Goal: Information Seeking & Learning: Compare options

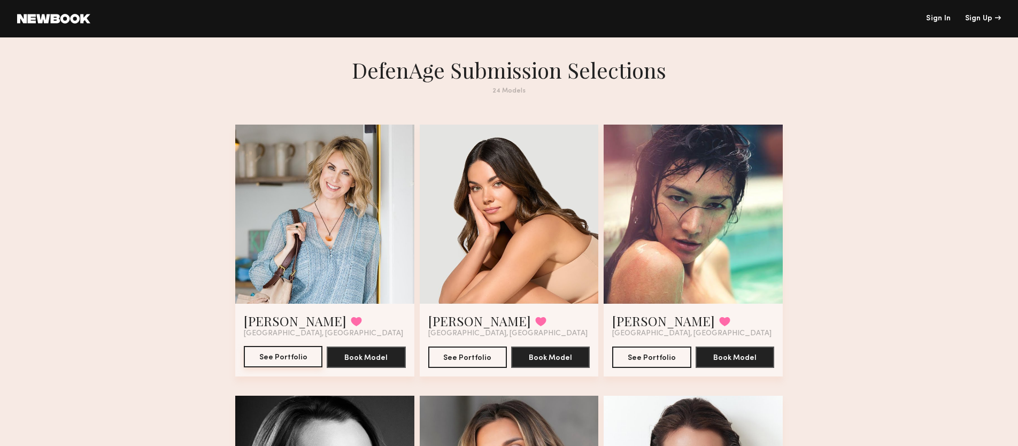
click at [276, 358] on button "See Portfolio" at bounding box center [283, 356] width 79 height 21
click at [463, 362] on button "See Portfolio" at bounding box center [467, 356] width 79 height 21
click at [647, 351] on button "See Portfolio" at bounding box center [651, 356] width 79 height 21
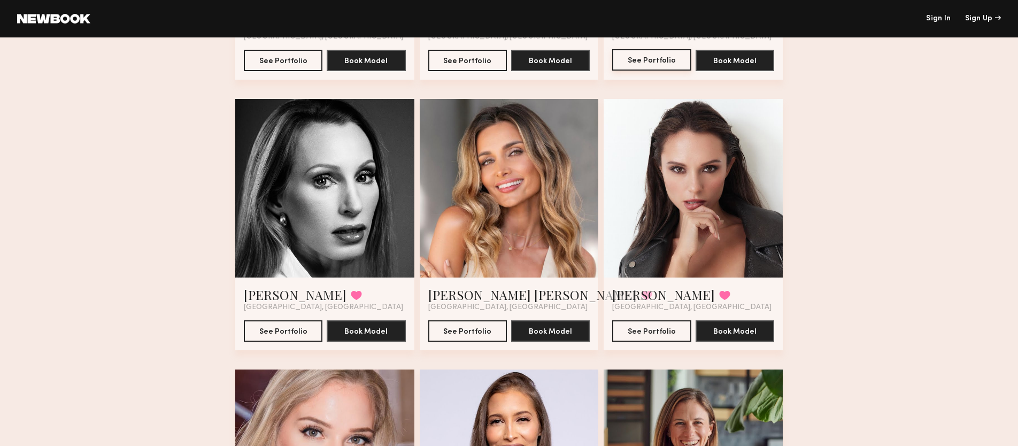
scroll to position [299, 0]
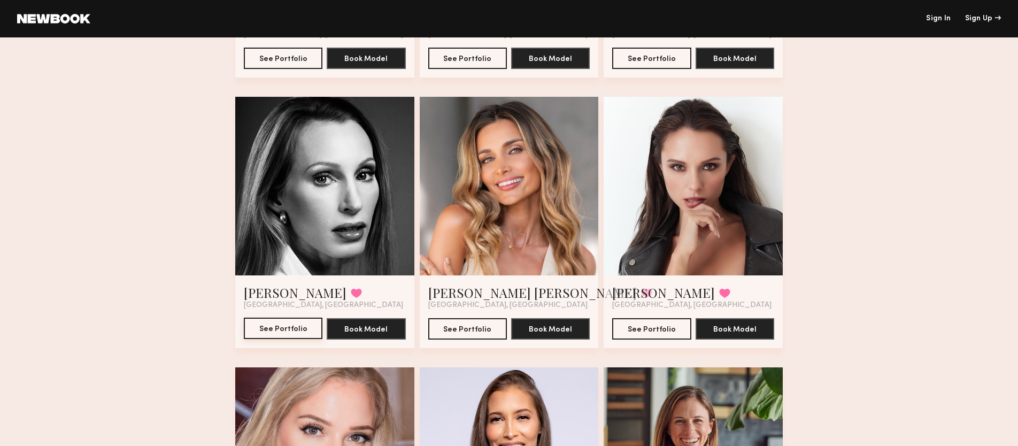
click at [277, 333] on button "See Portfolio" at bounding box center [283, 328] width 79 height 21
click at [475, 329] on button "See Portfolio" at bounding box center [467, 328] width 79 height 21
click at [635, 332] on button "See Portfolio" at bounding box center [651, 328] width 79 height 21
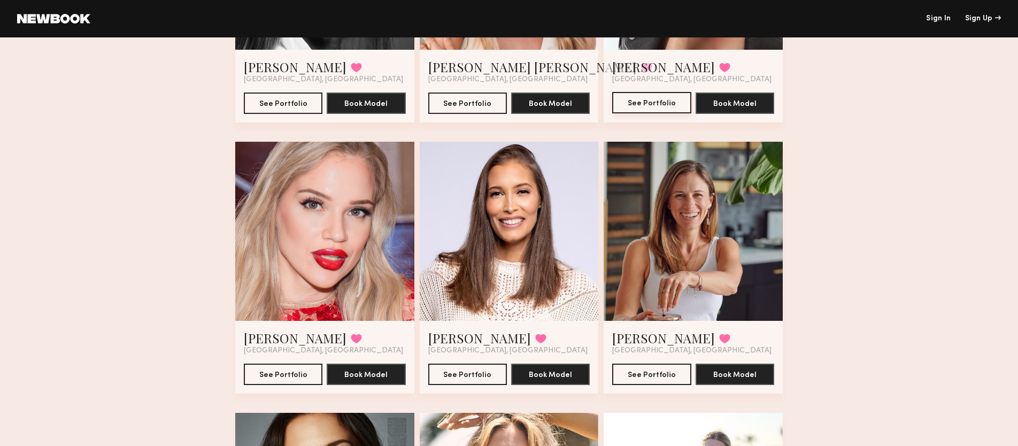
scroll to position [550, 0]
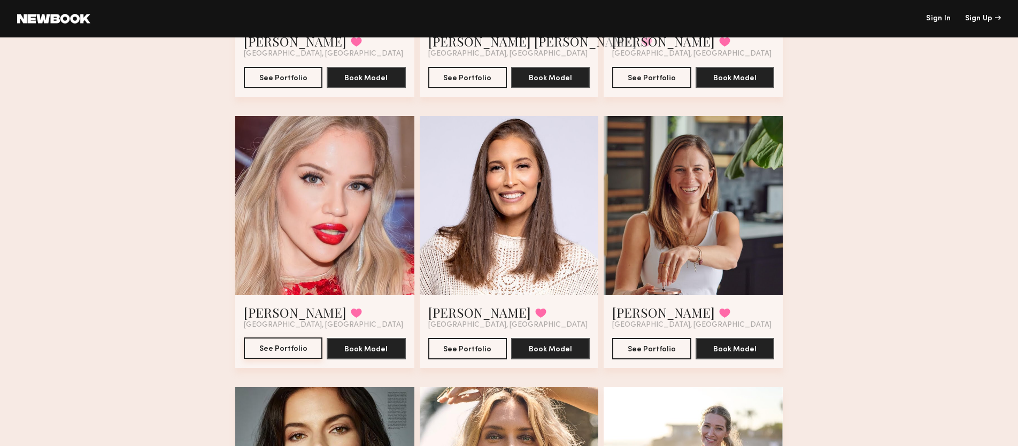
click at [267, 352] on button "See Portfolio" at bounding box center [283, 347] width 79 height 21
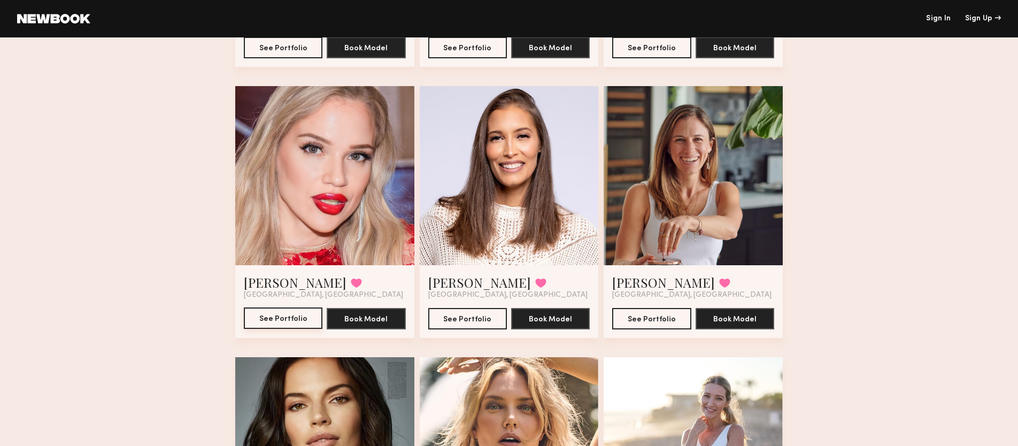
scroll to position [591, 0]
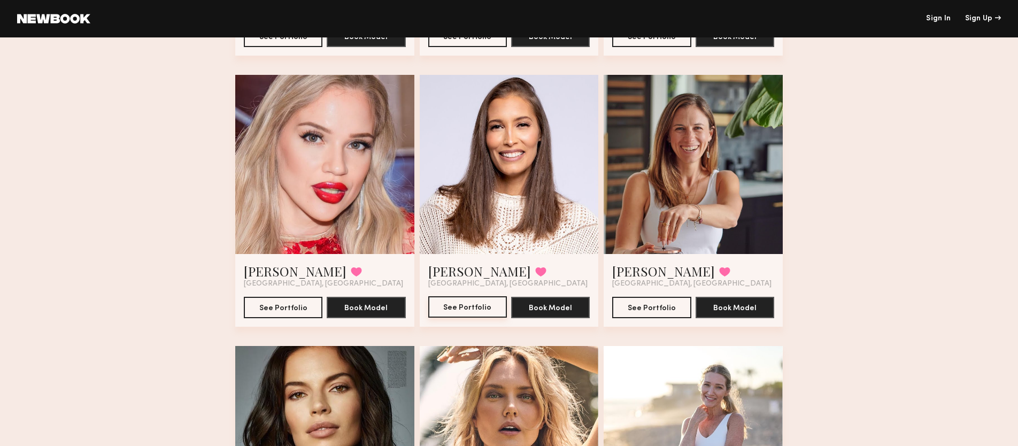
click at [471, 310] on button "See Portfolio" at bounding box center [467, 306] width 79 height 21
click at [448, 316] on button "See Portfolio" at bounding box center [467, 306] width 79 height 21
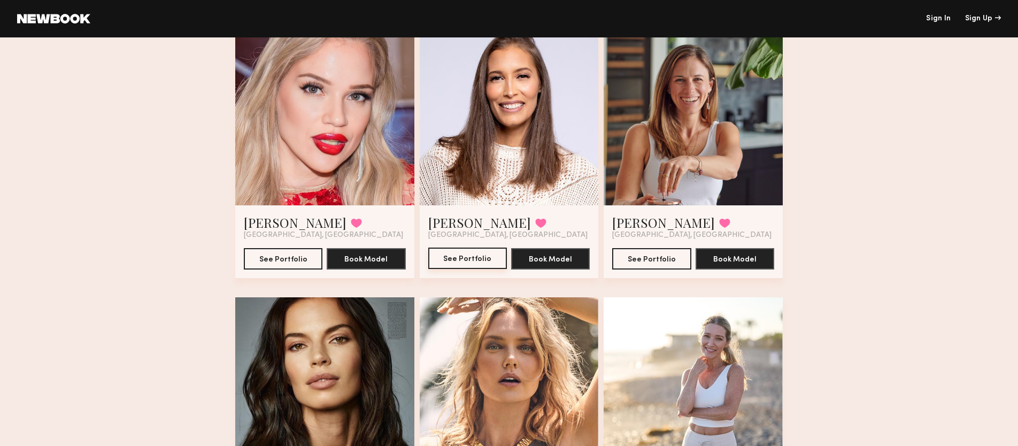
scroll to position [638, 0]
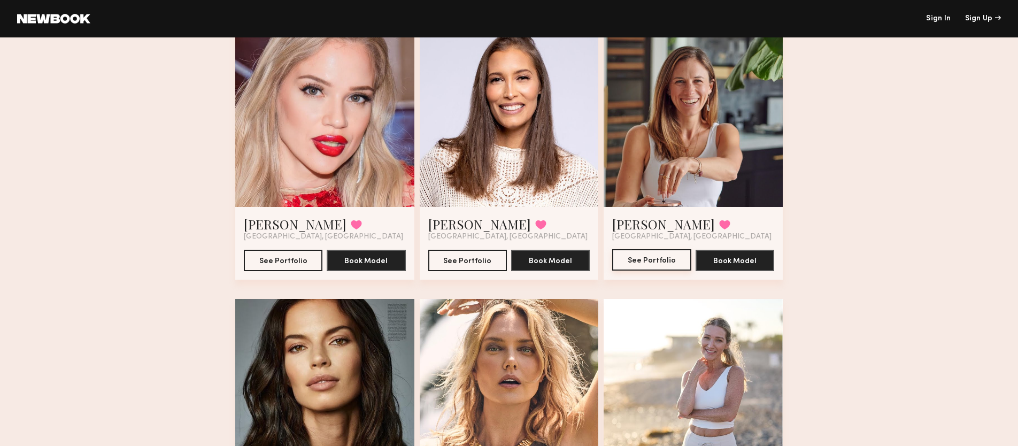
click at [649, 256] on button "See Portfolio" at bounding box center [651, 259] width 79 height 21
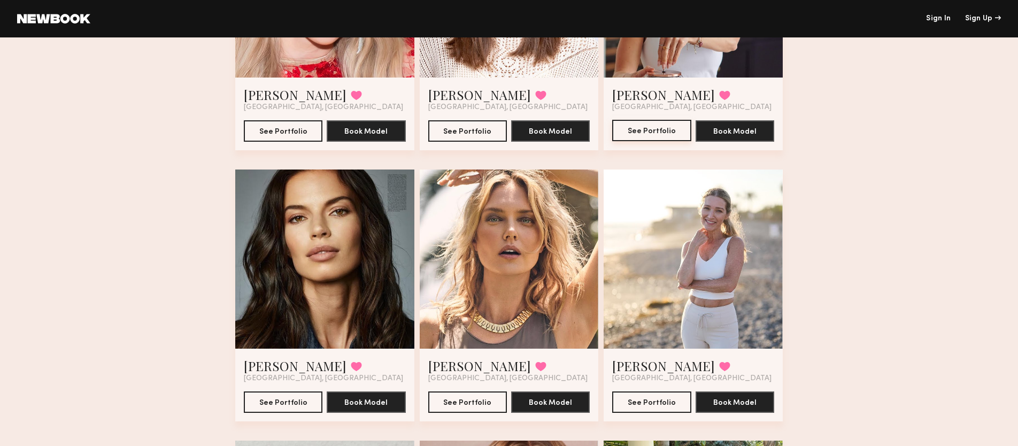
scroll to position [769, 0]
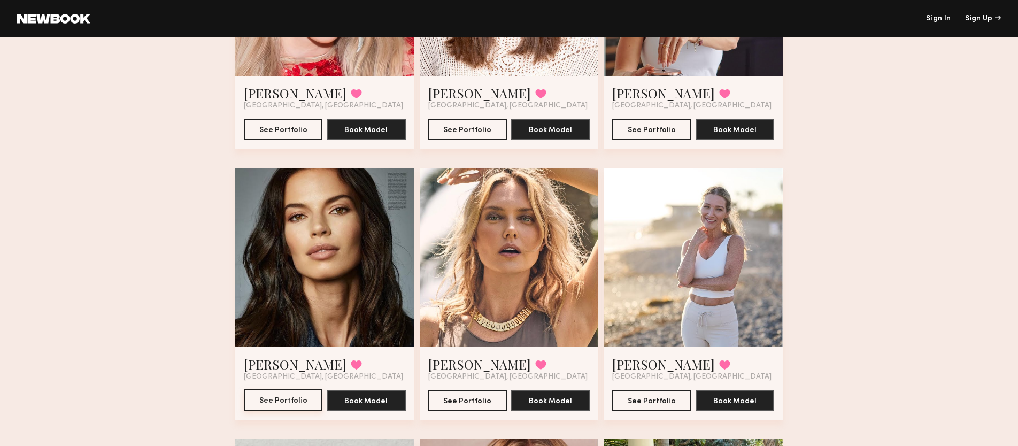
click at [288, 399] on button "See Portfolio" at bounding box center [283, 399] width 79 height 21
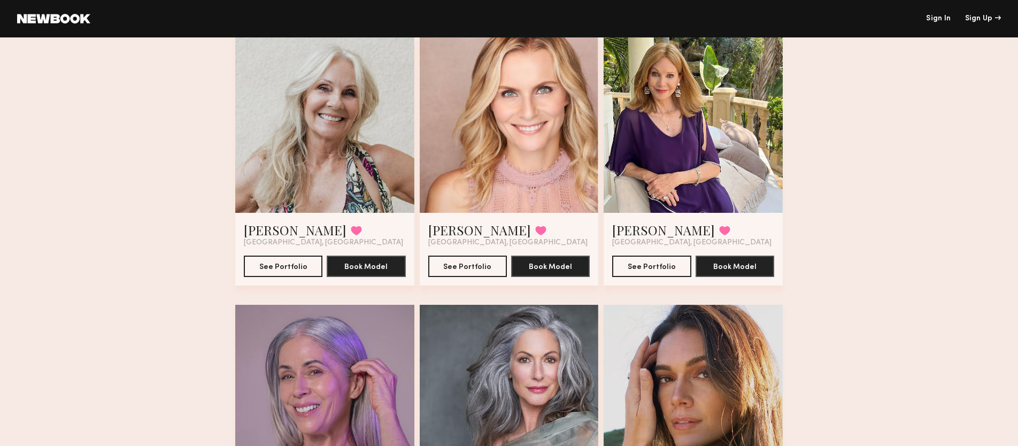
scroll to position [1180, 0]
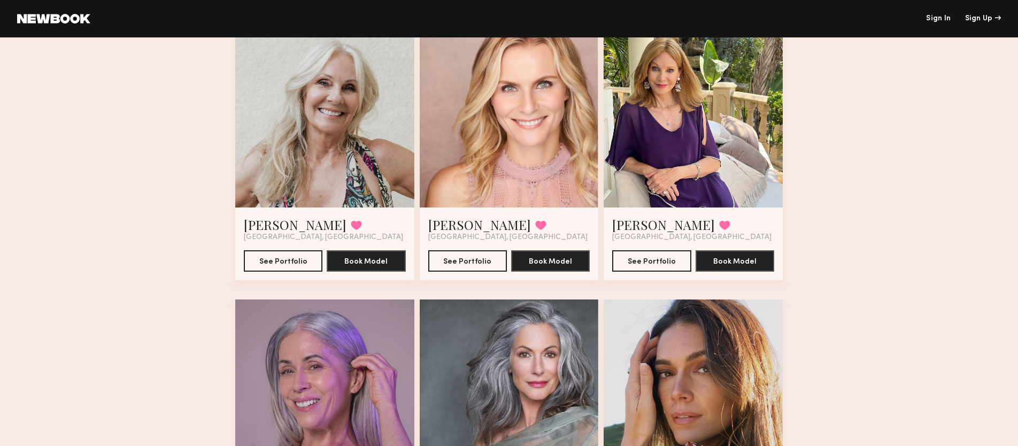
click at [671, 142] on div at bounding box center [693, 118] width 179 height 179
click at [649, 253] on button "See Portfolio" at bounding box center [651, 260] width 79 height 21
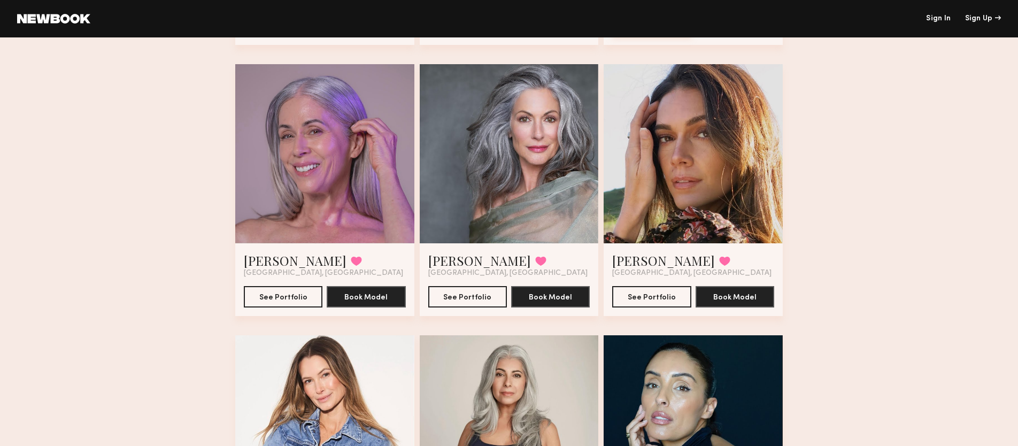
scroll to position [1414, 0]
click at [284, 161] on div at bounding box center [324, 154] width 179 height 179
click at [286, 296] on button "See Portfolio" at bounding box center [283, 296] width 79 height 21
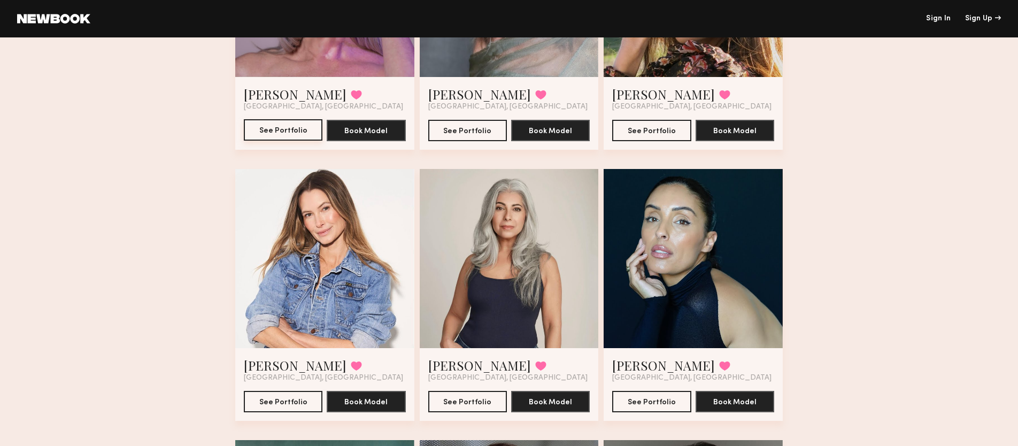
scroll to position [1597, 0]
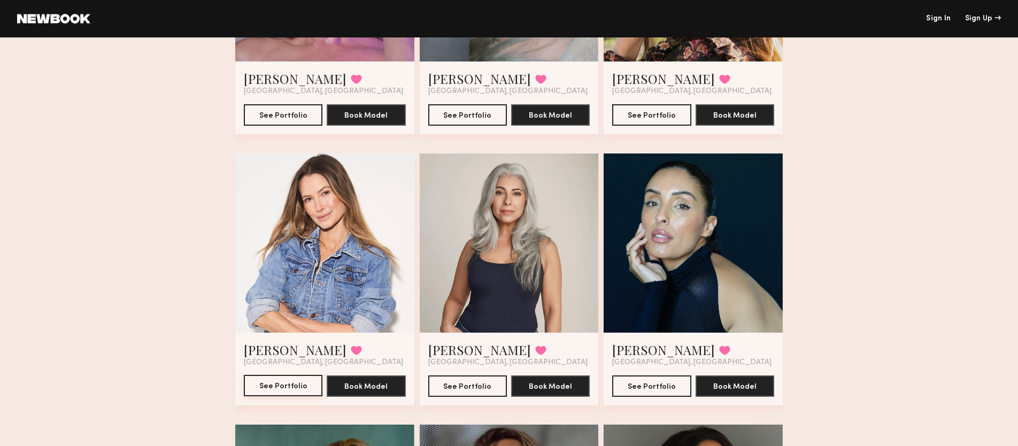
click at [296, 387] on button "See Portfolio" at bounding box center [283, 385] width 79 height 21
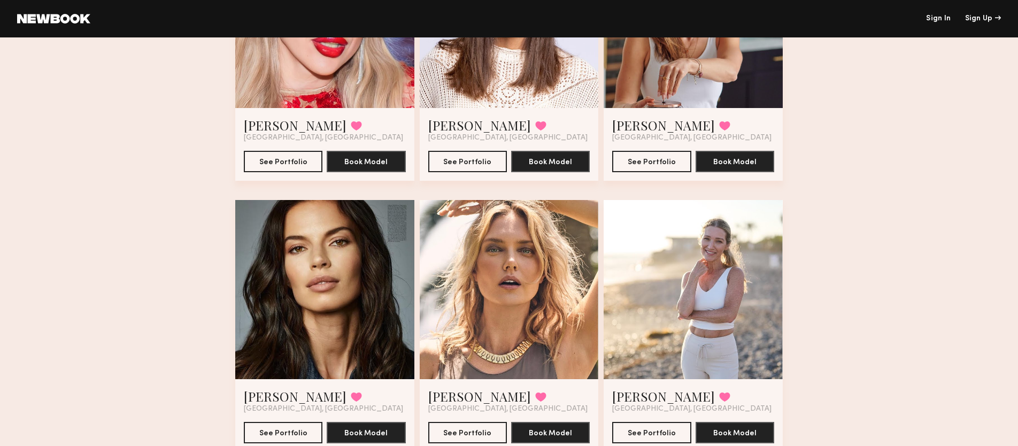
scroll to position [714, 0]
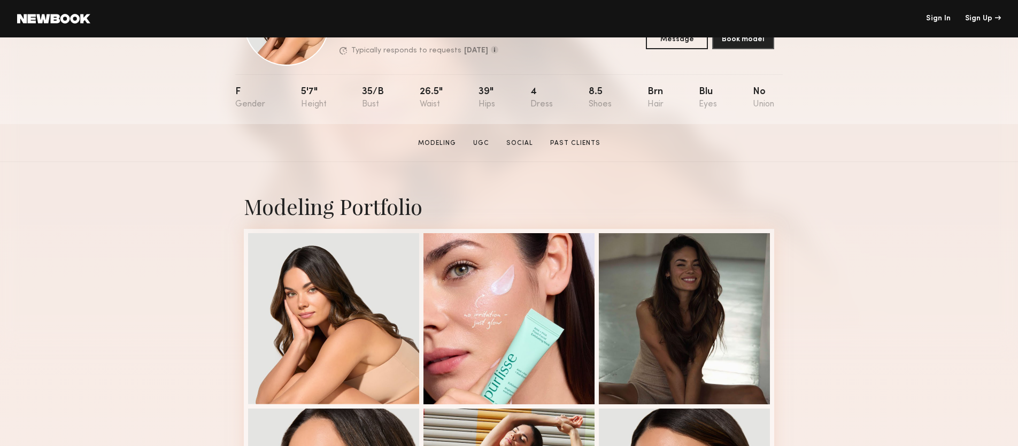
scroll to position [1, 0]
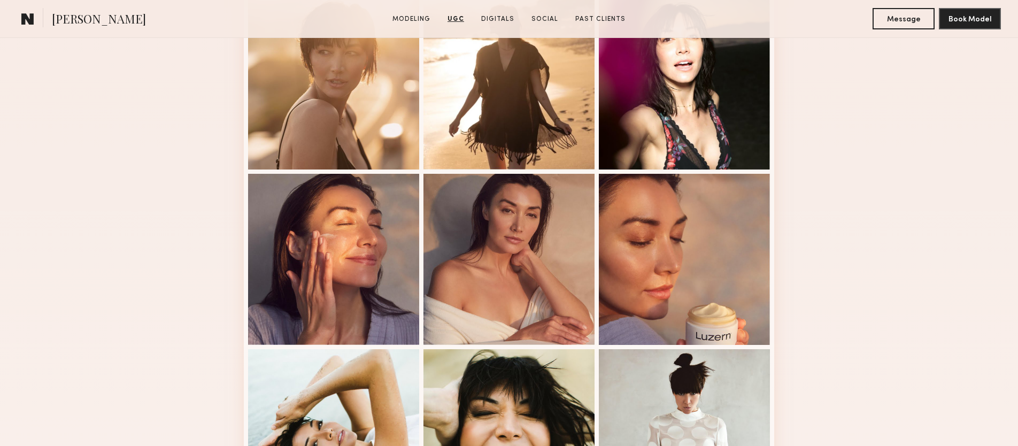
scroll to position [202, 0]
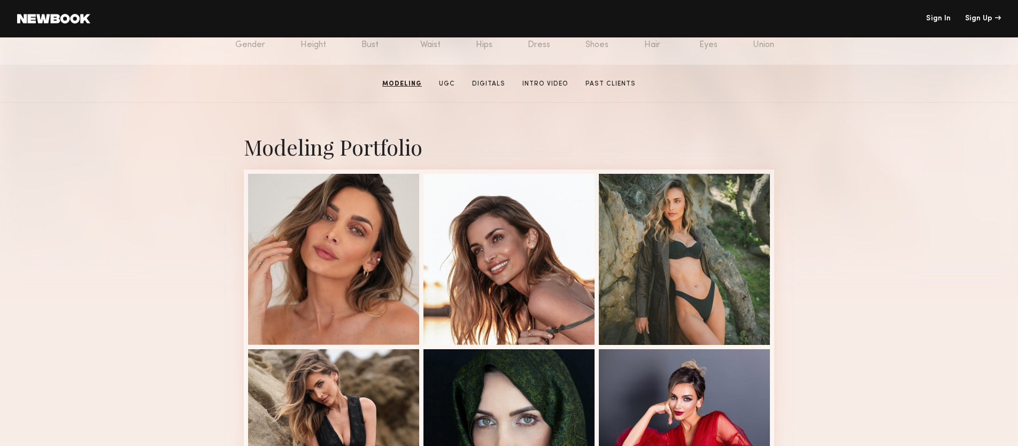
scroll to position [150, 0]
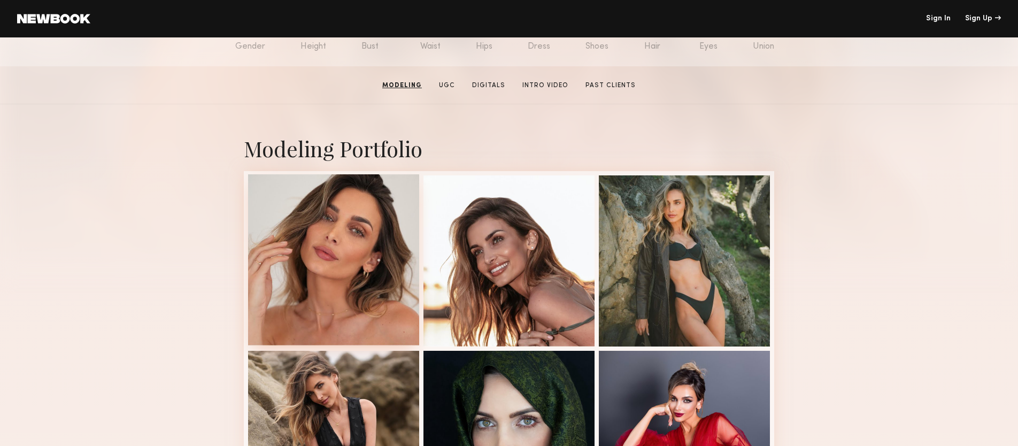
click at [378, 228] on div at bounding box center [333, 259] width 171 height 171
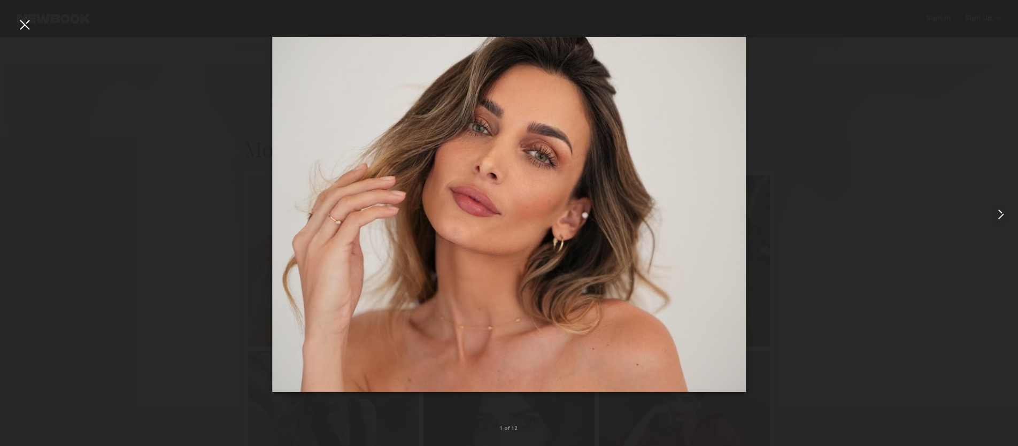
click at [998, 219] on common-icon at bounding box center [1000, 214] width 17 height 17
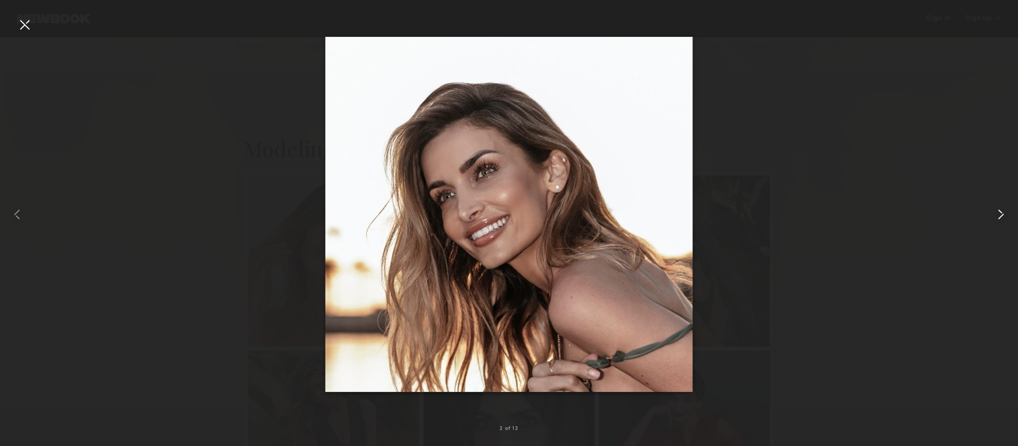
click at [998, 219] on common-icon at bounding box center [1000, 214] width 17 height 17
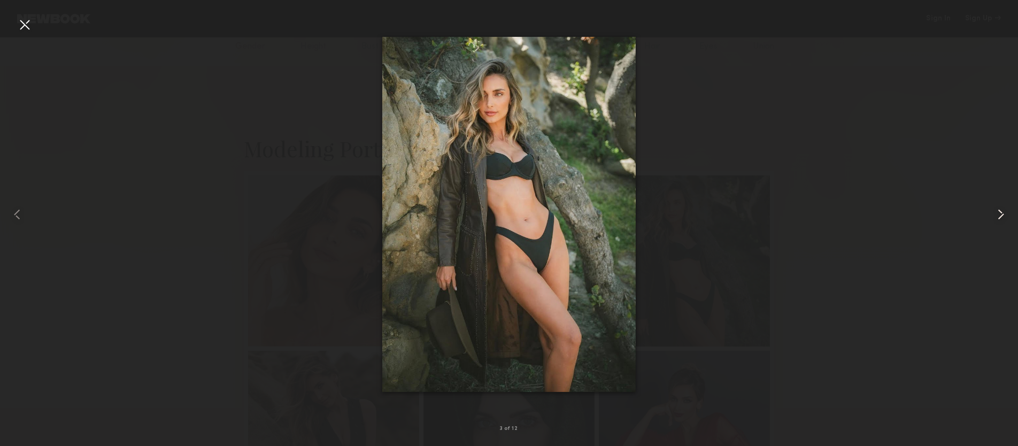
click at [998, 219] on common-icon at bounding box center [1000, 214] width 17 height 17
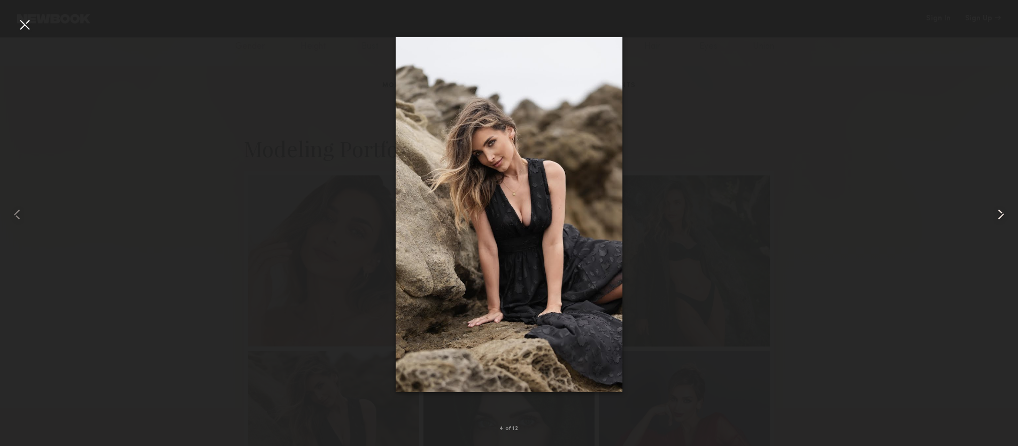
click at [998, 219] on common-icon at bounding box center [1000, 214] width 17 height 17
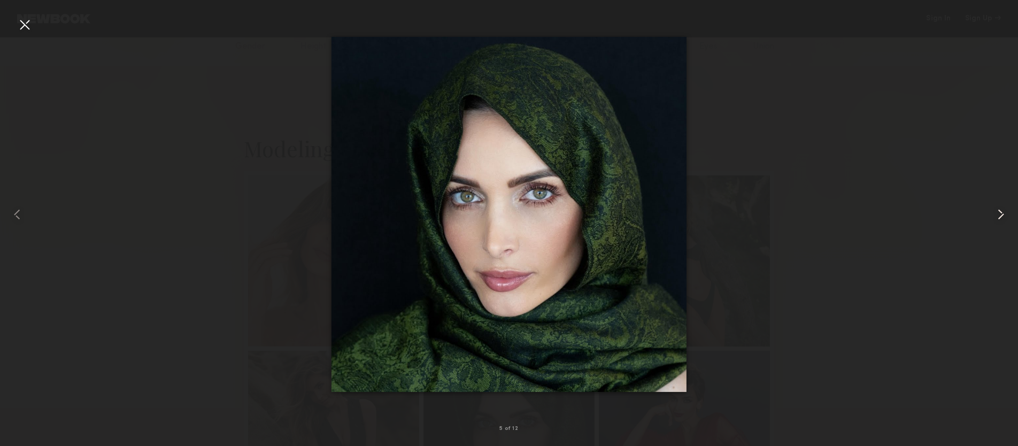
click at [998, 219] on common-icon at bounding box center [1000, 214] width 17 height 17
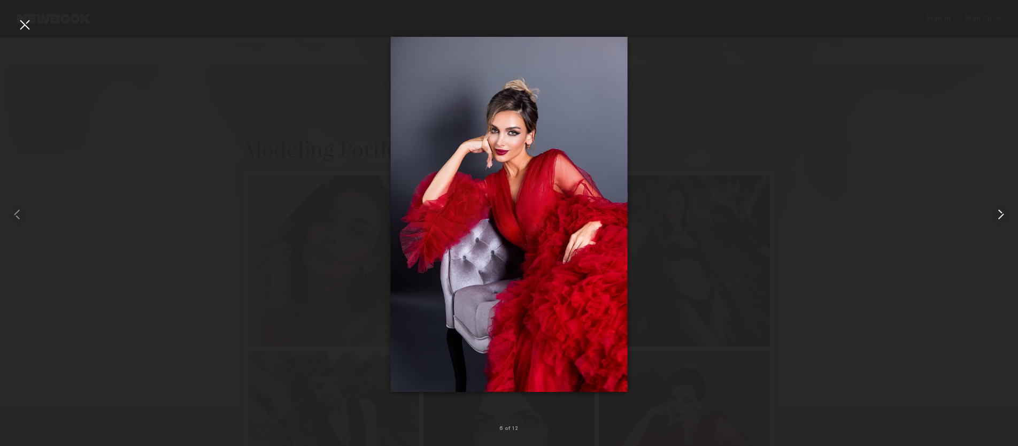
click at [994, 217] on common-icon at bounding box center [1000, 214] width 17 height 17
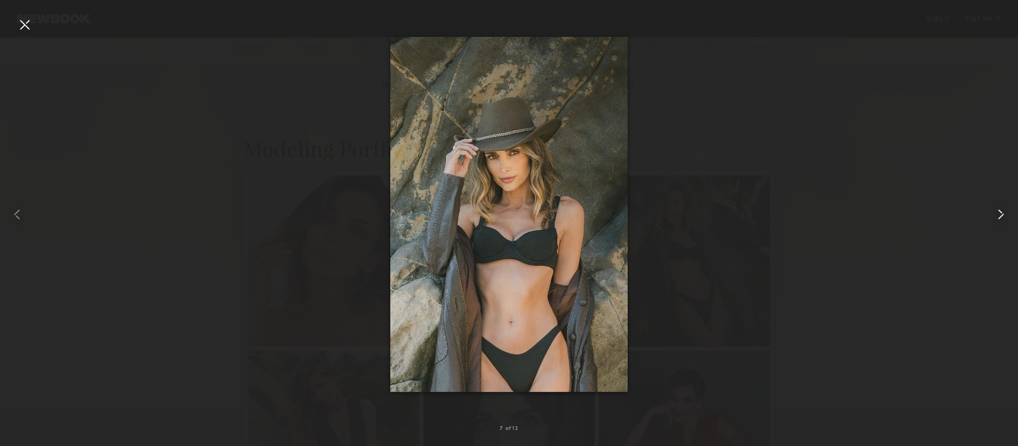
click at [994, 217] on common-icon at bounding box center [1000, 214] width 17 height 17
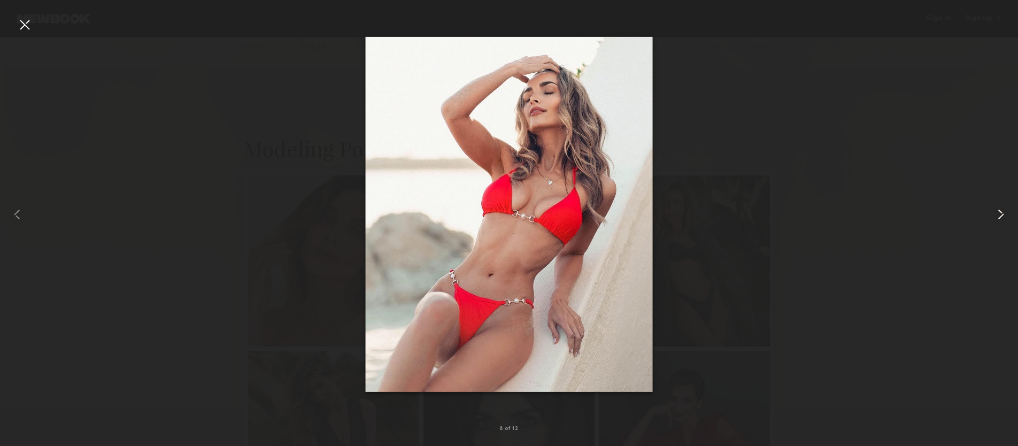
click at [996, 221] on common-icon at bounding box center [1000, 214] width 17 height 17
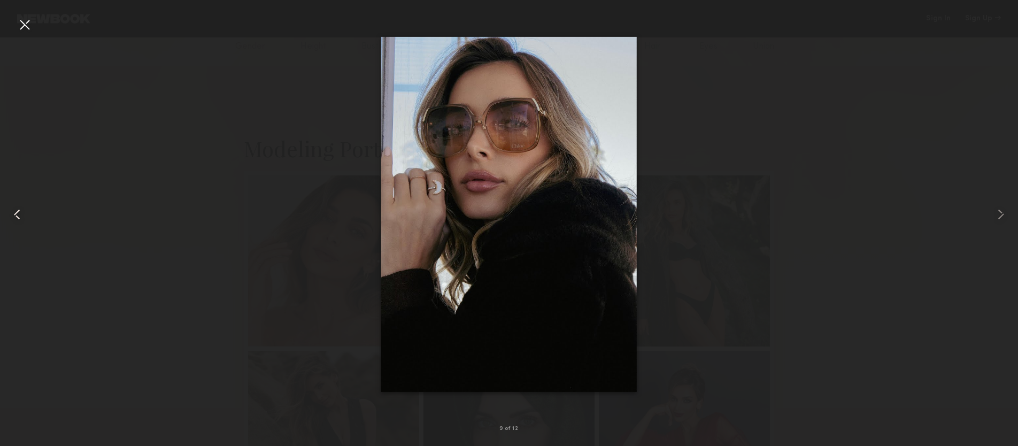
click at [10, 17] on div at bounding box center [20, 214] width 41 height 395
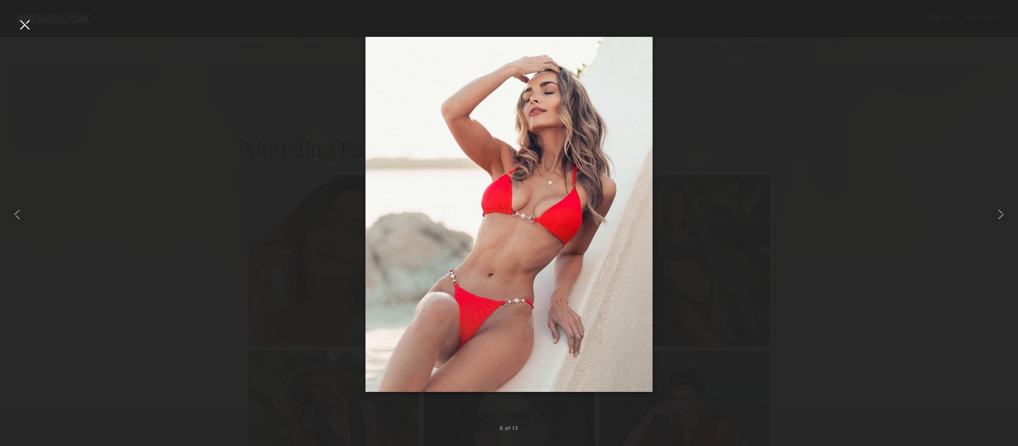
click at [16, 19] on div at bounding box center [24, 24] width 17 height 17
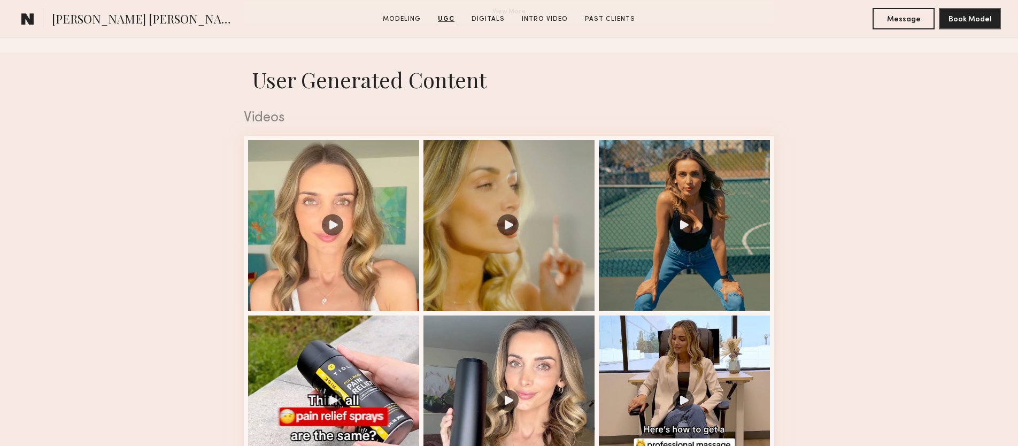
scroll to position [1037, 0]
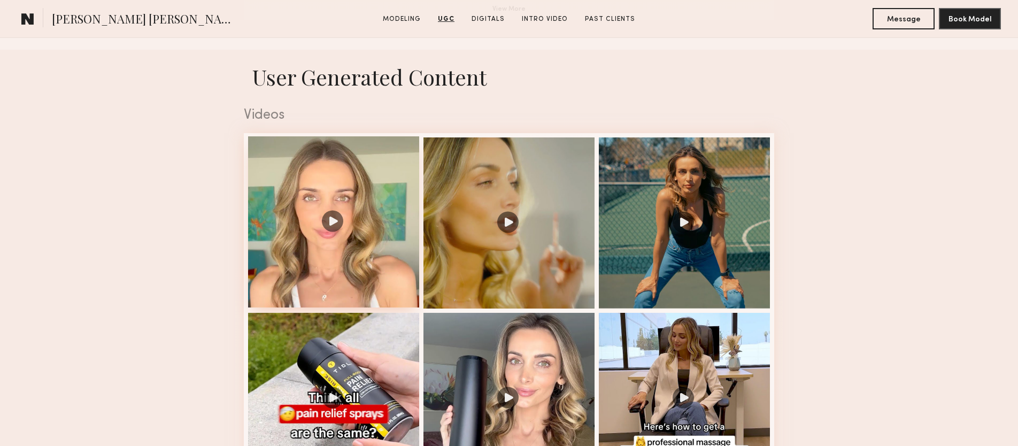
click at [353, 172] on div at bounding box center [333, 221] width 171 height 171
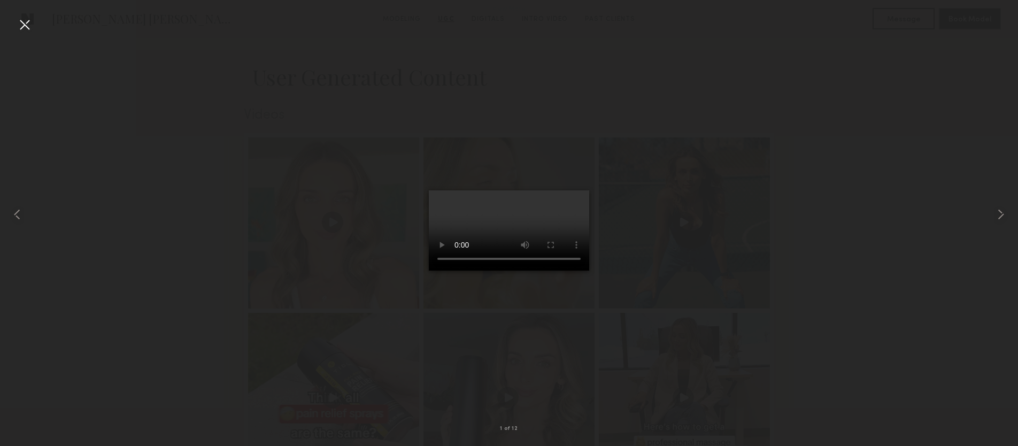
click at [27, 22] on div at bounding box center [24, 24] width 17 height 17
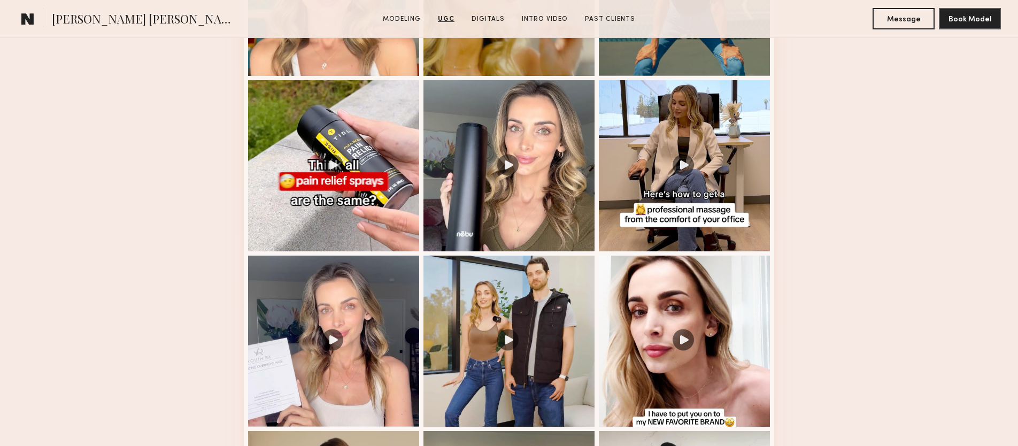
scroll to position [1269, 0]
click at [344, 290] on div at bounding box center [333, 340] width 171 height 171
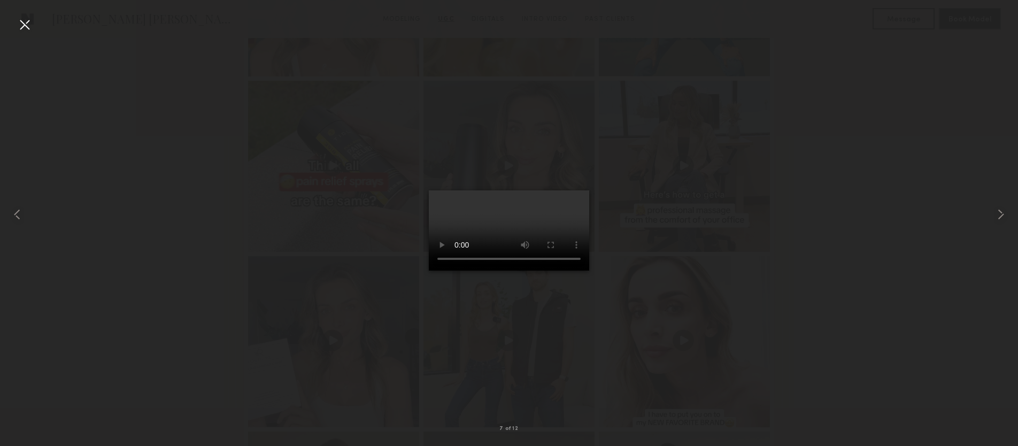
click at [24, 25] on div at bounding box center [24, 24] width 17 height 17
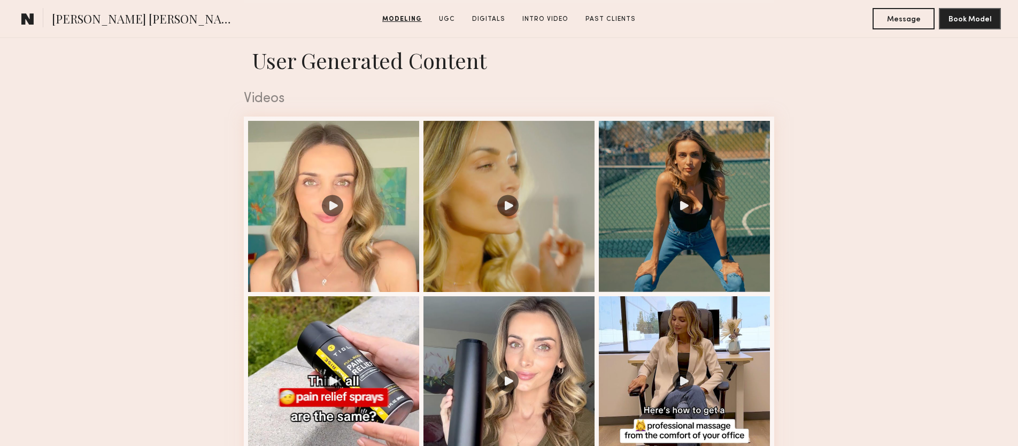
scroll to position [1057, 0]
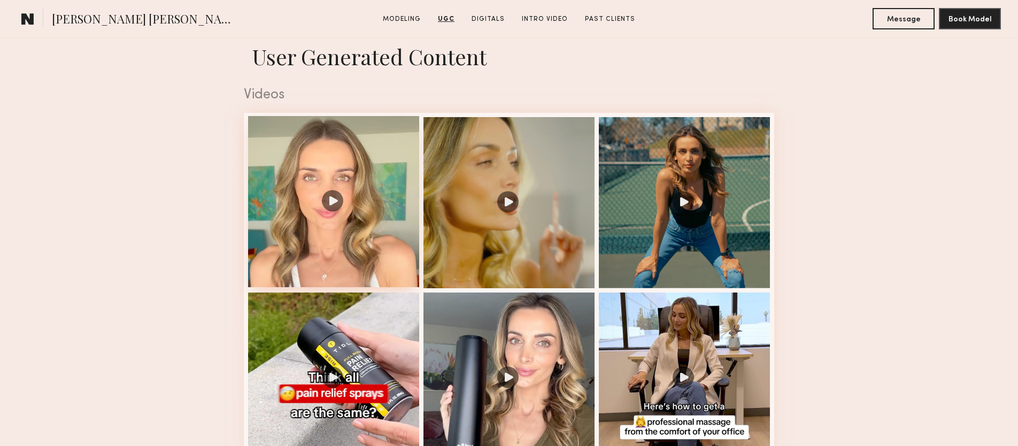
click at [373, 160] on div at bounding box center [333, 201] width 171 height 171
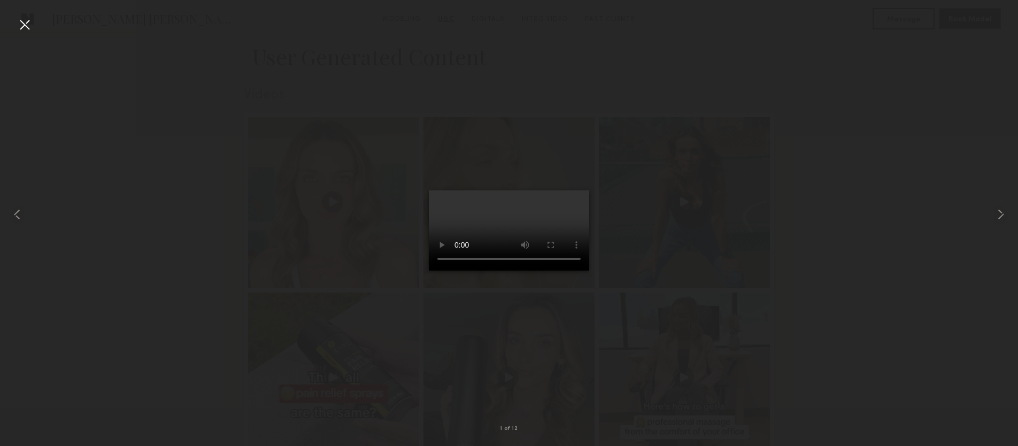
click at [275, 173] on div at bounding box center [509, 214] width 1018 height 395
click at [18, 23] on div at bounding box center [24, 24] width 17 height 17
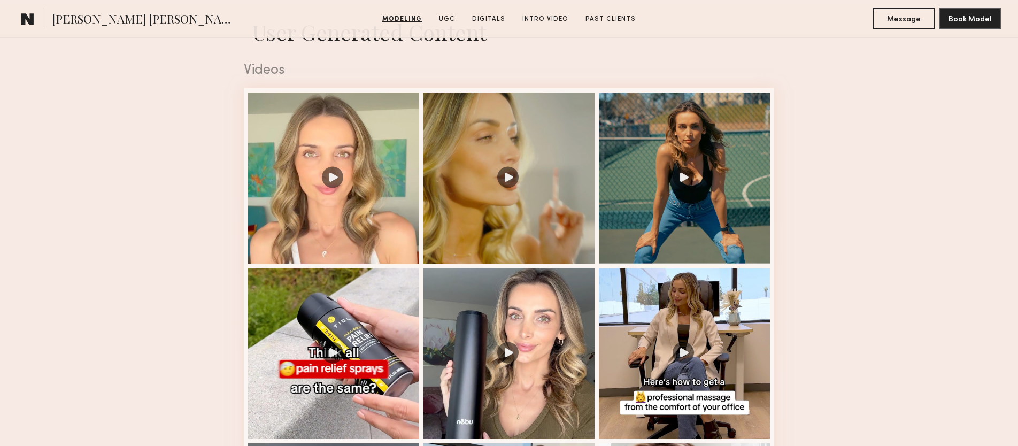
scroll to position [1087, 0]
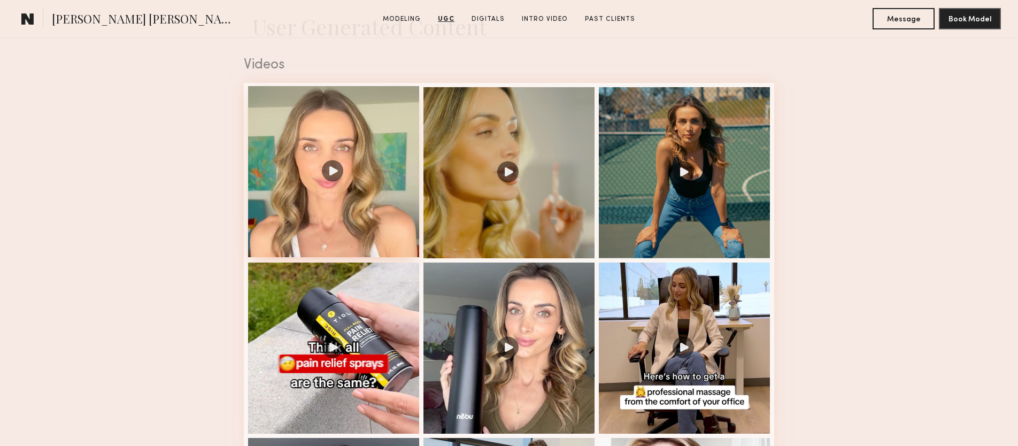
click at [342, 133] on div at bounding box center [333, 171] width 171 height 171
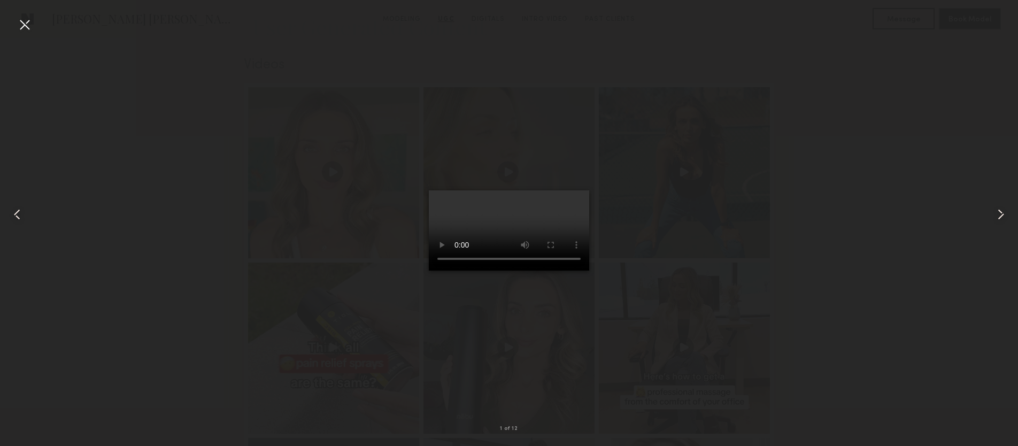
click at [1005, 226] on div at bounding box center [998, 214] width 41 height 395
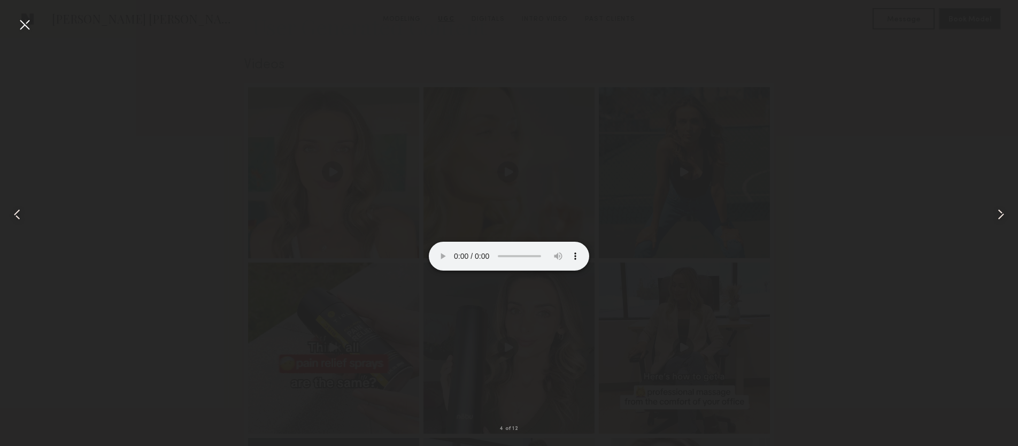
click at [1005, 226] on div at bounding box center [998, 214] width 41 height 395
click at [510, 211] on video at bounding box center [509, 230] width 160 height 80
click at [26, 31] on div at bounding box center [24, 24] width 17 height 17
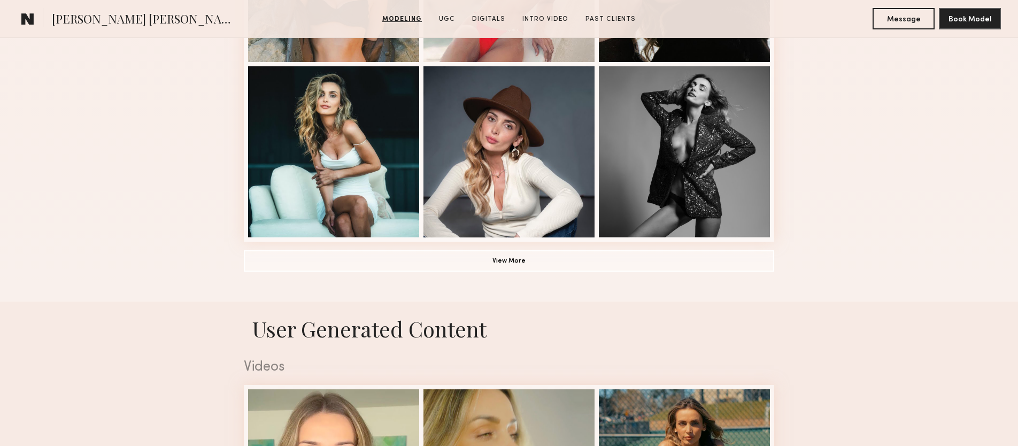
scroll to position [790, 0]
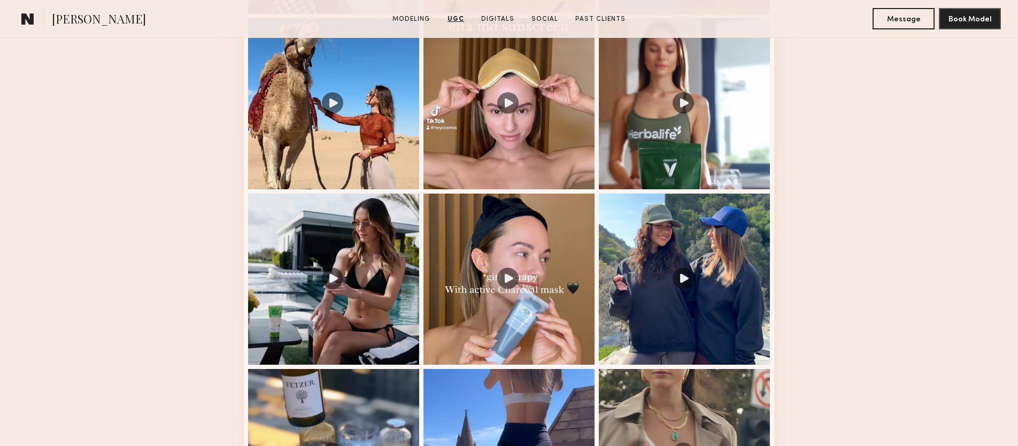
scroll to position [1151, 0]
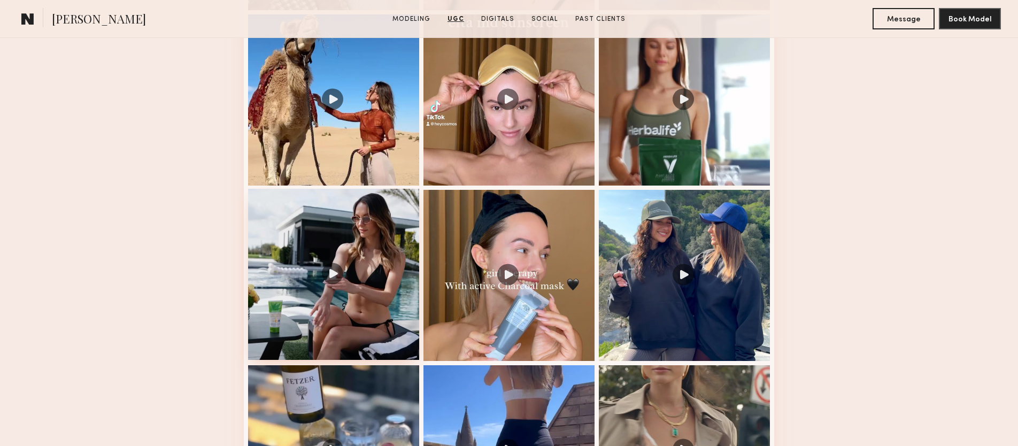
click at [368, 225] on div at bounding box center [333, 274] width 171 height 171
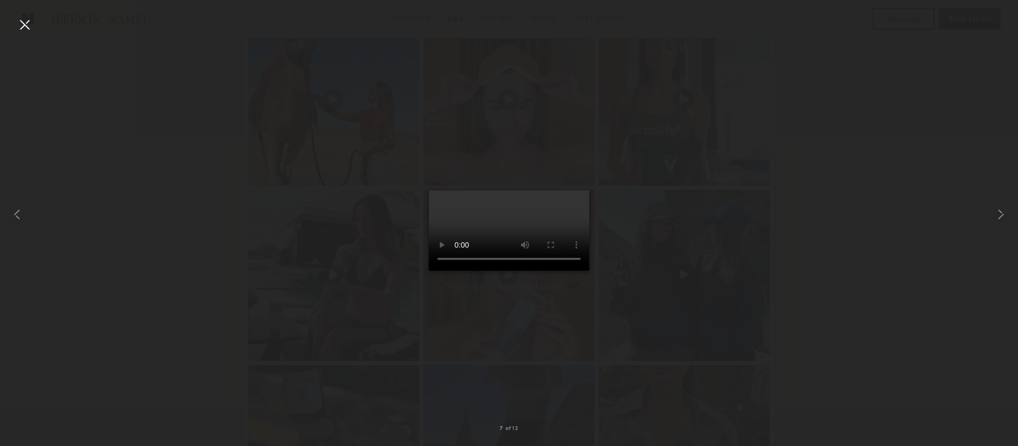
click at [28, 26] on div at bounding box center [24, 24] width 17 height 17
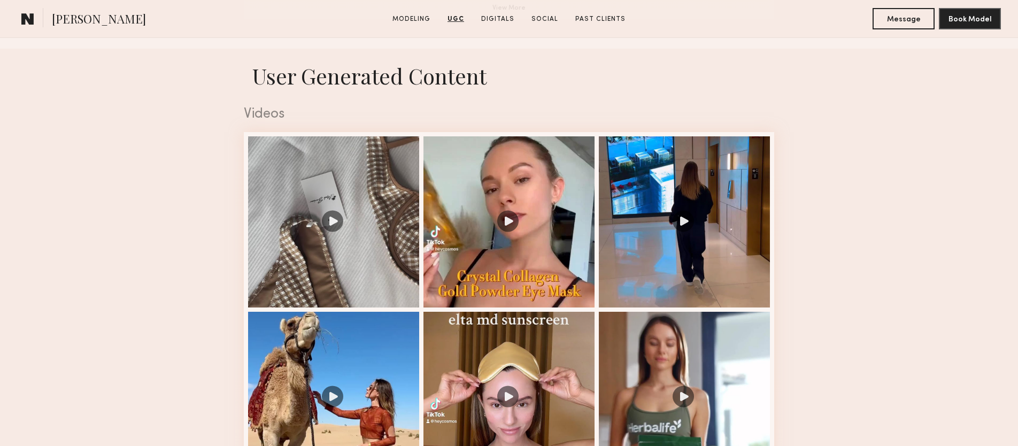
scroll to position [853, 0]
click at [549, 161] on div at bounding box center [509, 221] width 171 height 171
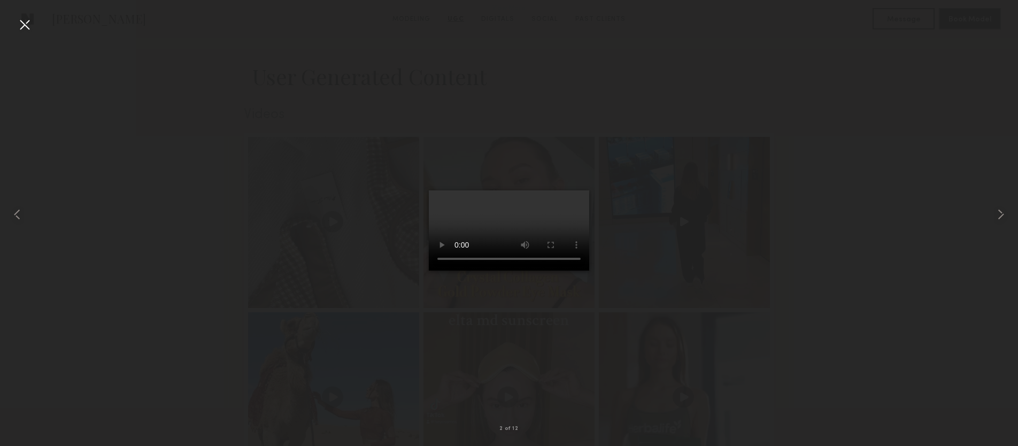
click at [16, 25] on div at bounding box center [24, 24] width 17 height 17
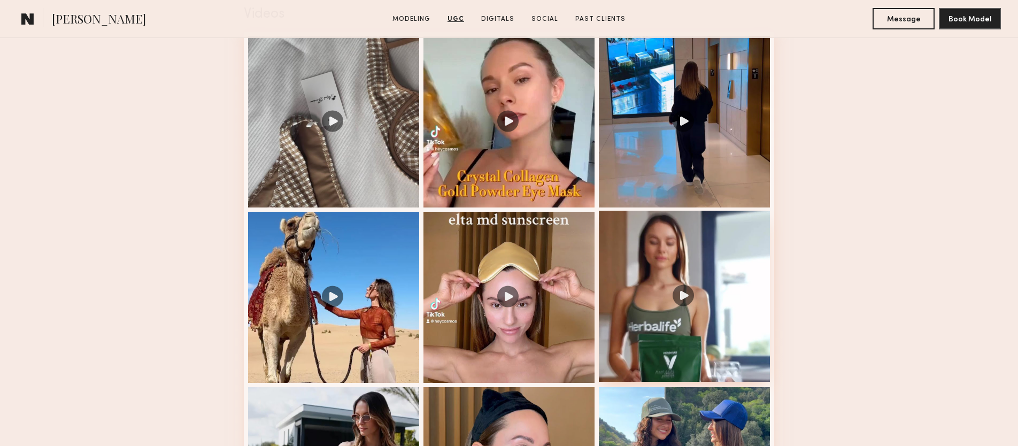
scroll to position [958, 0]
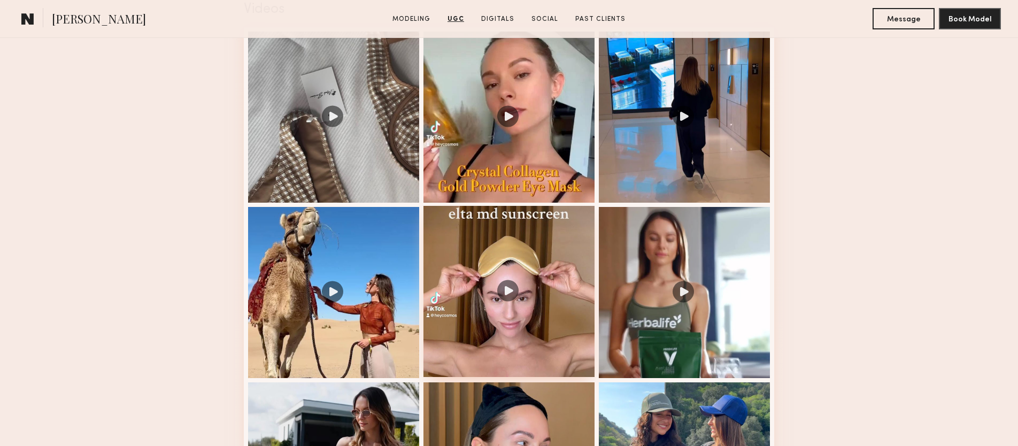
click at [547, 248] on div at bounding box center [509, 291] width 171 height 171
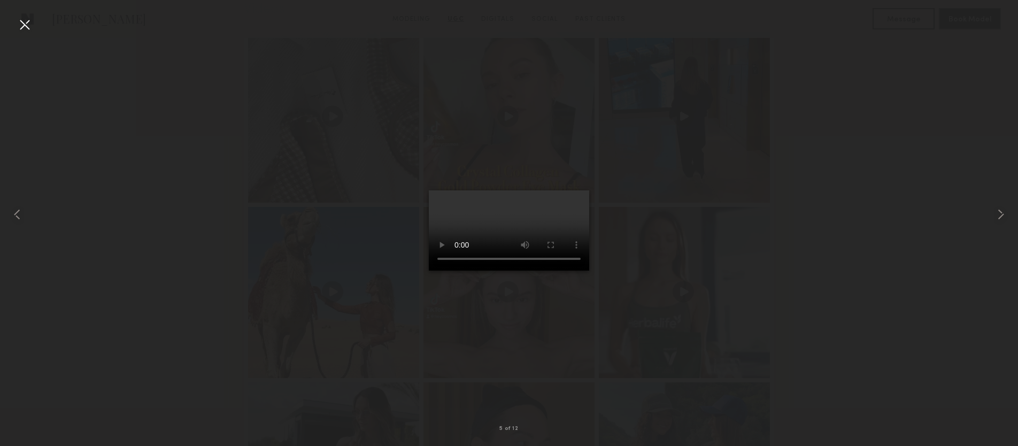
click at [19, 23] on div at bounding box center [24, 24] width 17 height 17
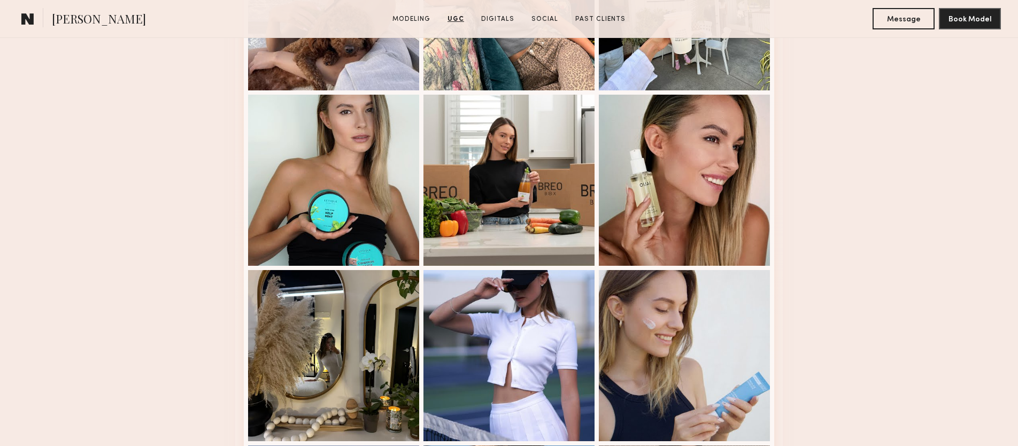
scroll to position [1837, 0]
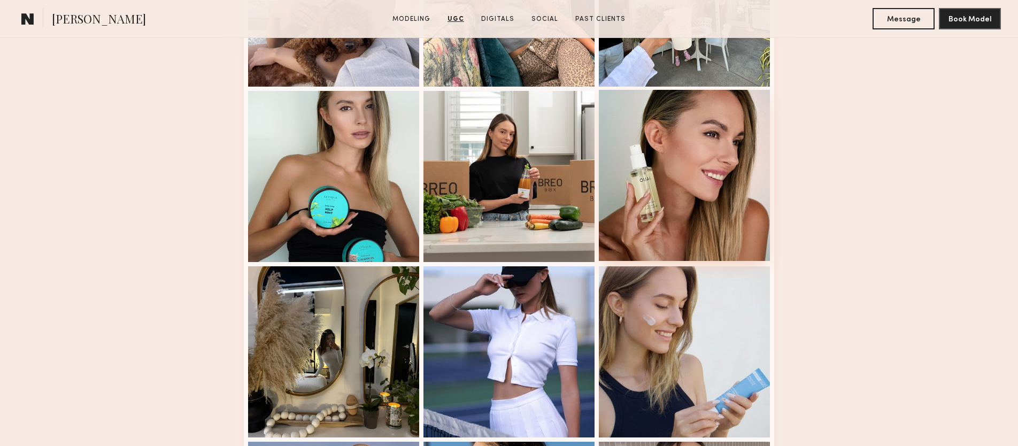
click at [684, 188] on div at bounding box center [684, 175] width 171 height 171
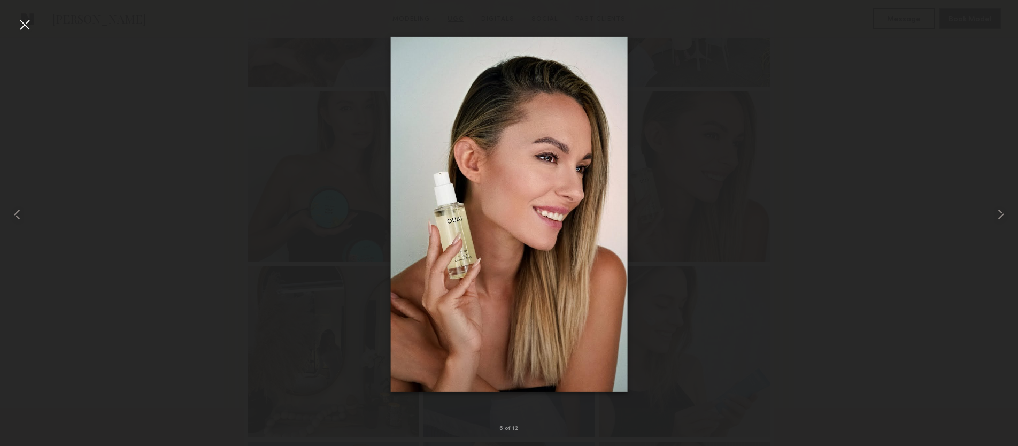
click at [17, 25] on div at bounding box center [24, 24] width 17 height 17
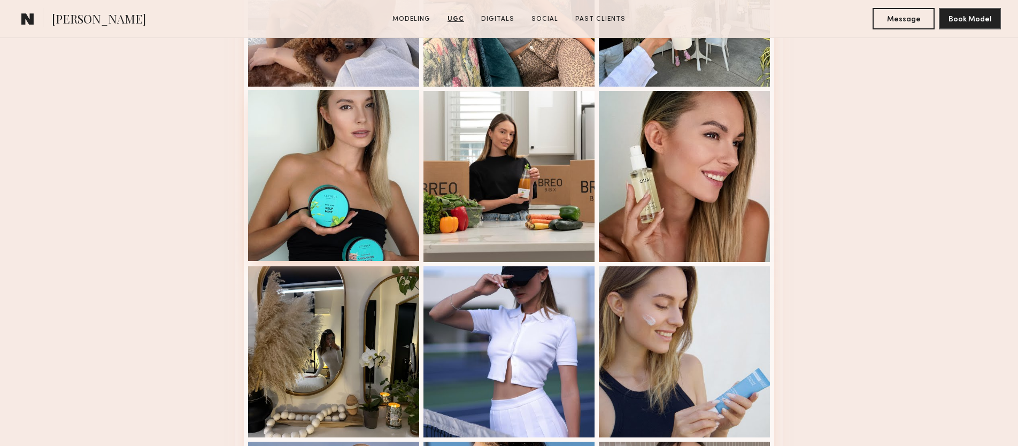
scroll to position [1989, 0]
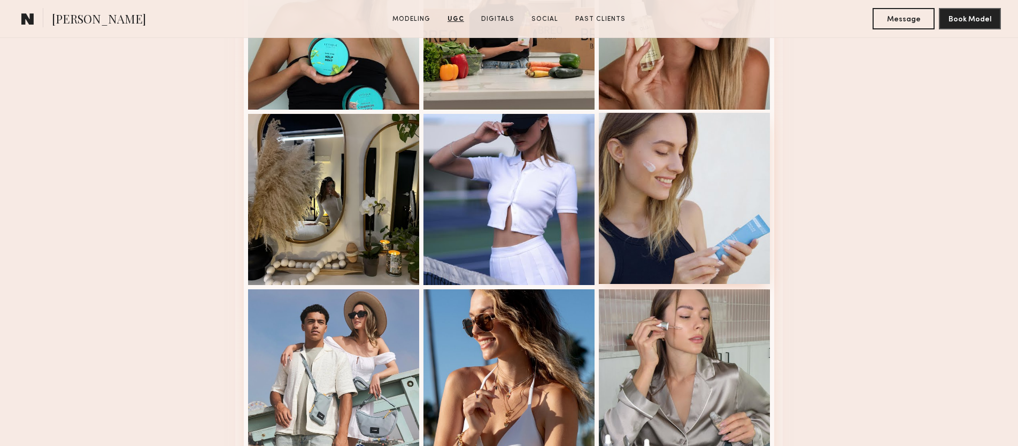
click at [664, 160] on div at bounding box center [684, 198] width 171 height 171
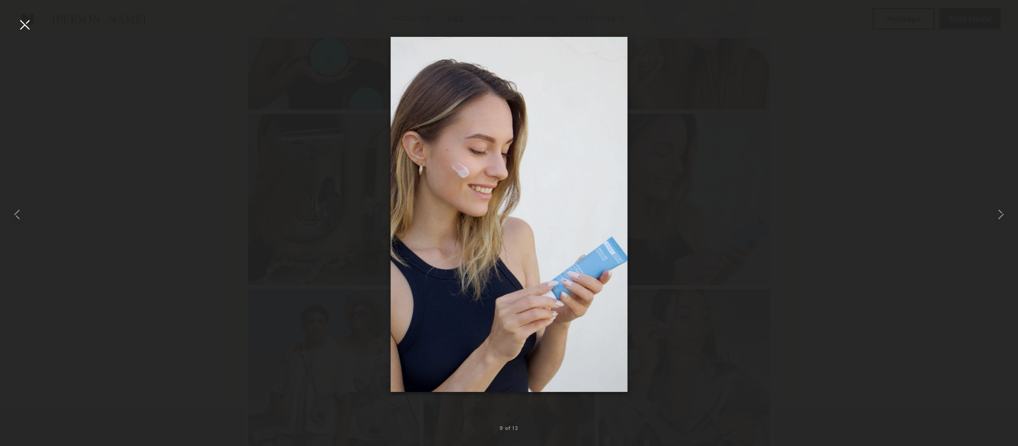
click at [26, 29] on div at bounding box center [24, 24] width 17 height 17
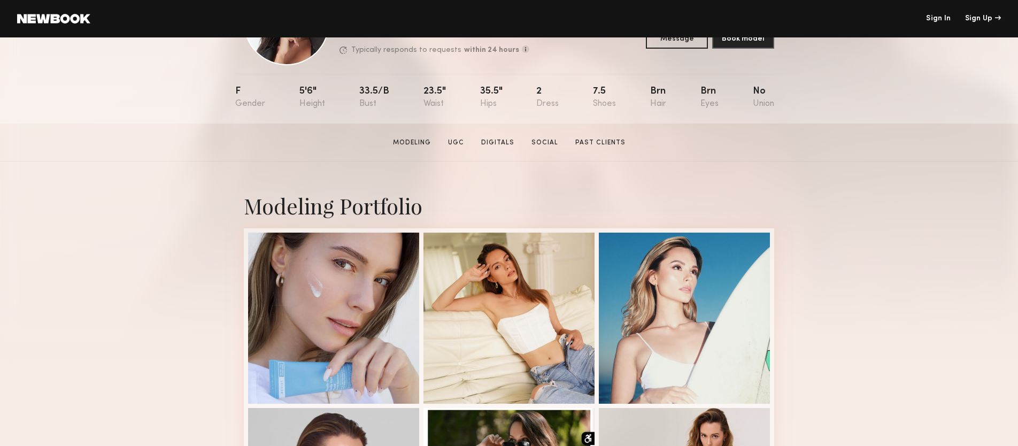
scroll to position [97, 0]
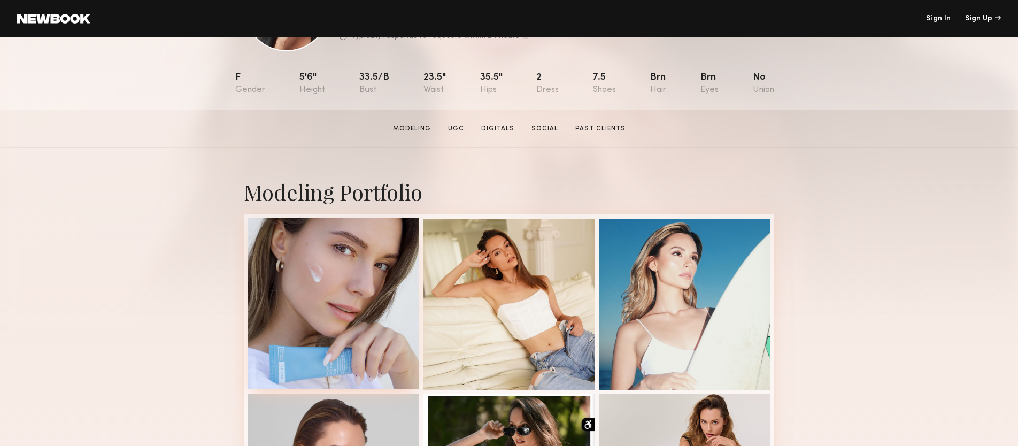
click at [359, 264] on div at bounding box center [333, 303] width 171 height 171
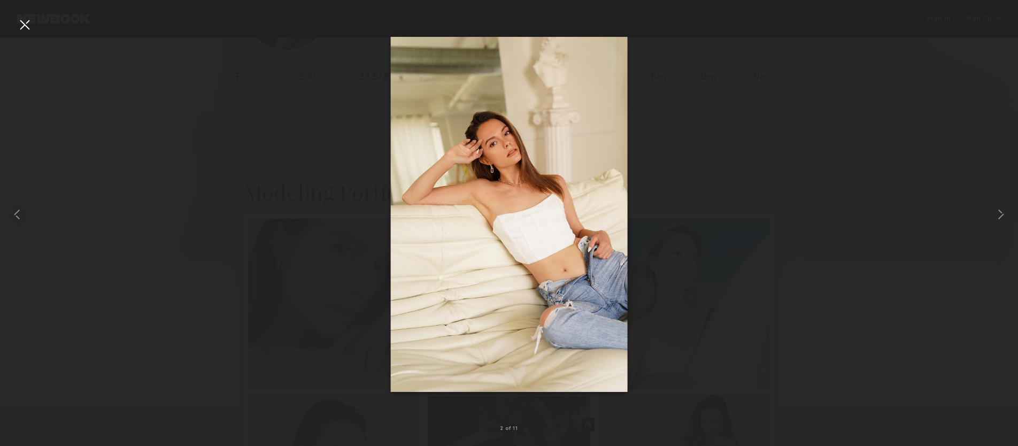
click at [18, 27] on div at bounding box center [24, 24] width 17 height 17
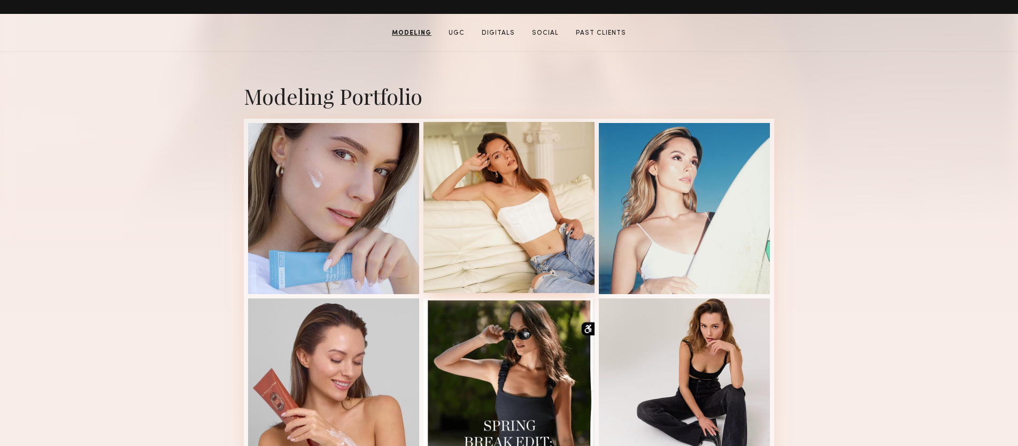
scroll to position [193, 0]
click at [529, 230] on div at bounding box center [509, 207] width 171 height 171
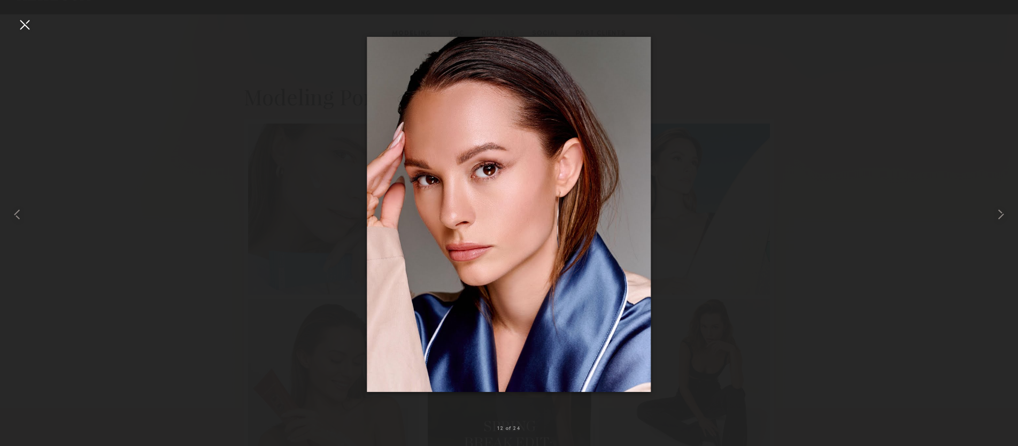
click at [22, 28] on div at bounding box center [24, 24] width 17 height 17
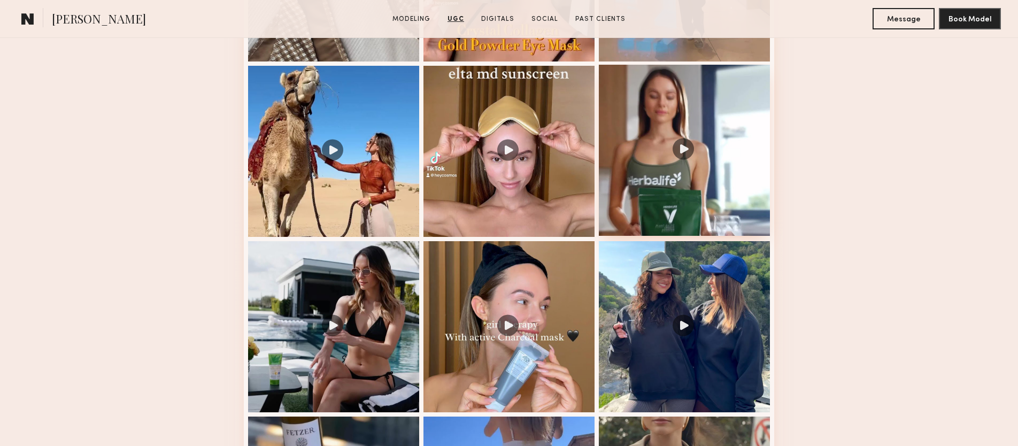
scroll to position [1946, 0]
click at [659, 111] on div at bounding box center [684, 150] width 171 height 171
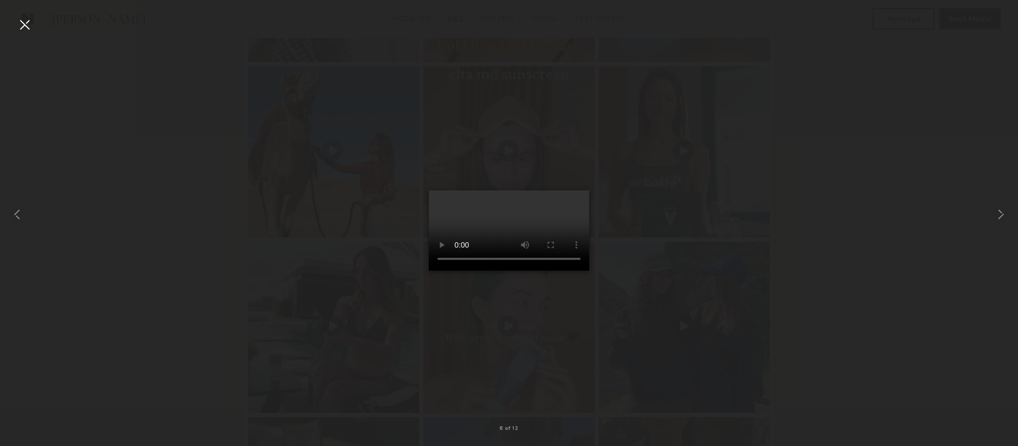
click at [28, 25] on div at bounding box center [24, 24] width 17 height 17
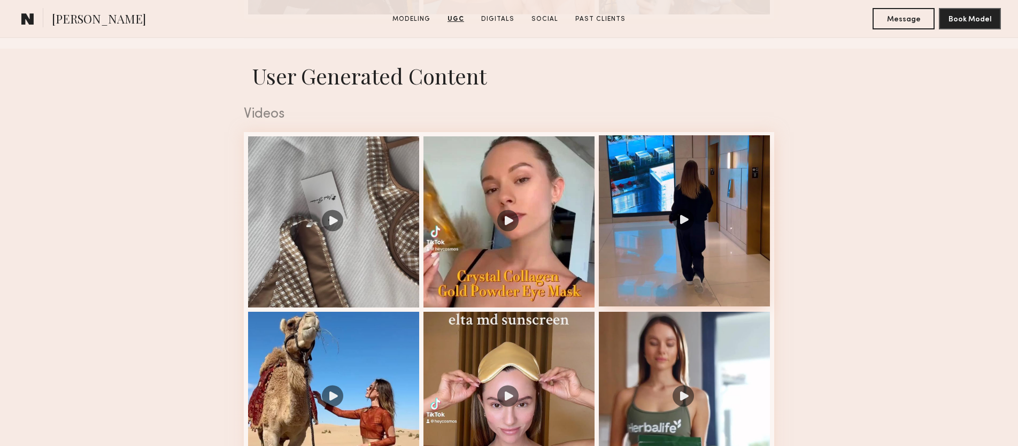
scroll to position [1724, 0]
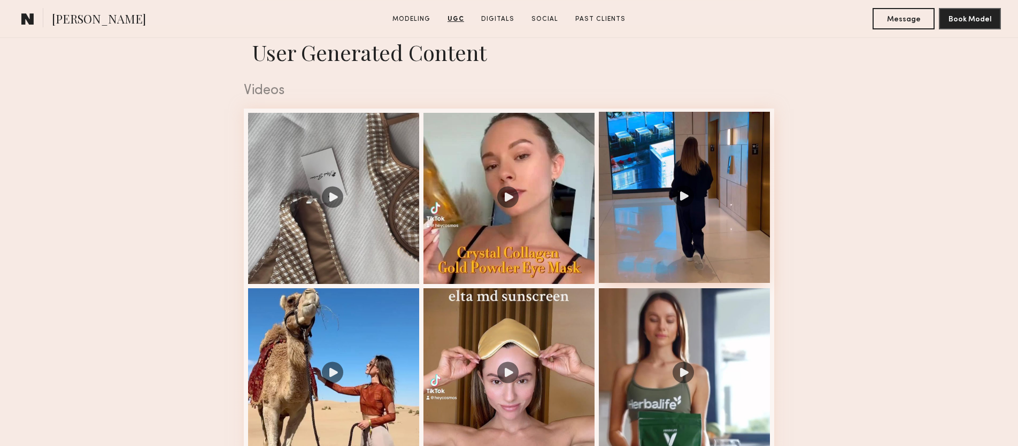
click at [689, 141] on div at bounding box center [684, 197] width 171 height 171
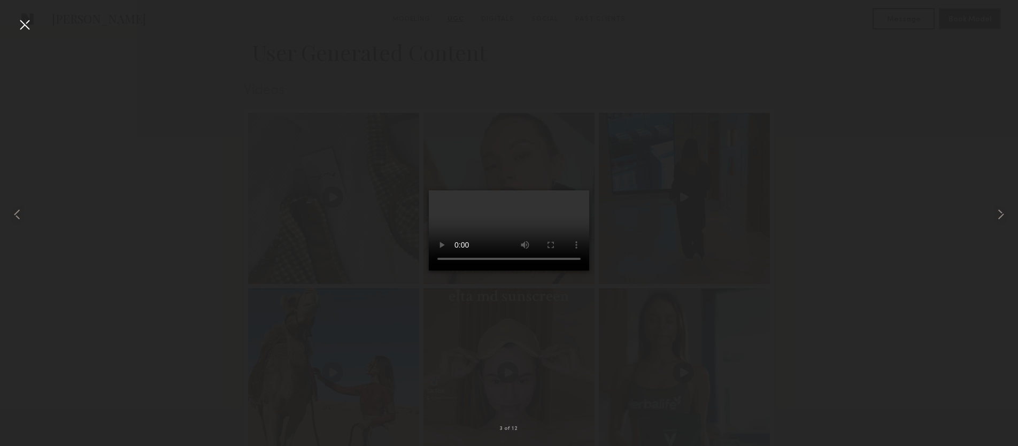
click at [28, 28] on div at bounding box center [24, 24] width 17 height 17
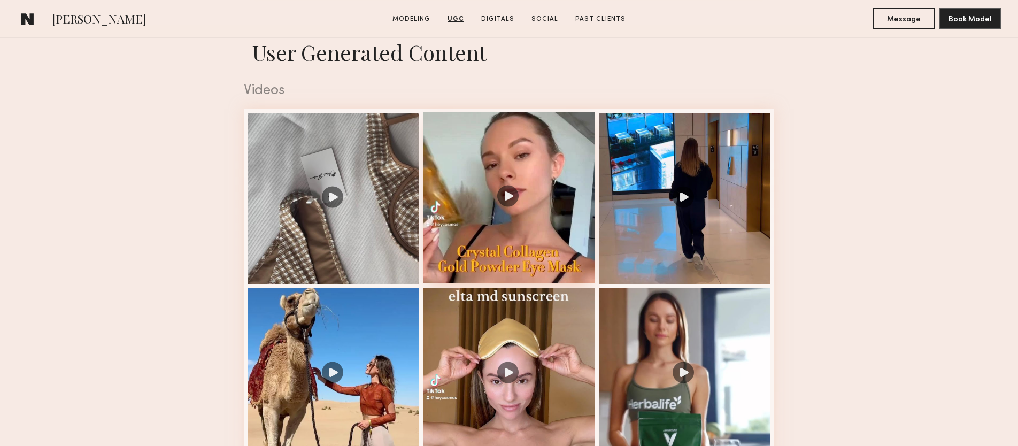
click at [556, 158] on div at bounding box center [509, 197] width 171 height 171
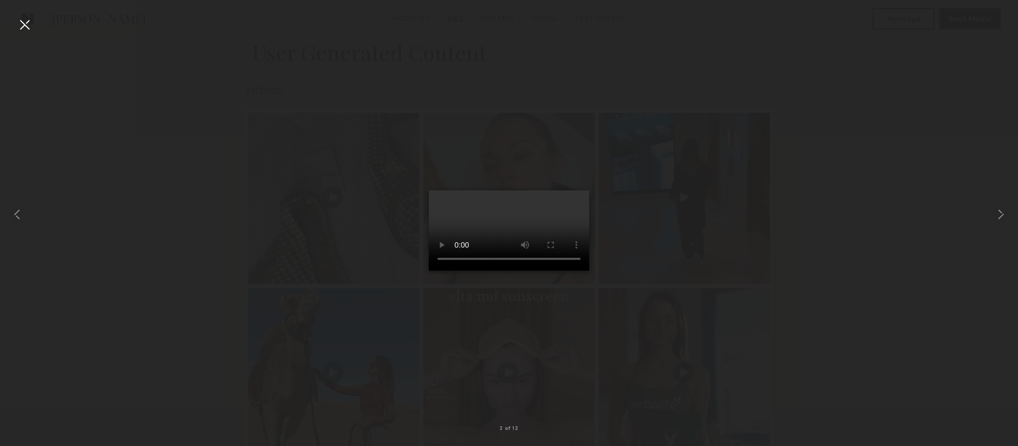
click at [26, 29] on div at bounding box center [24, 24] width 17 height 17
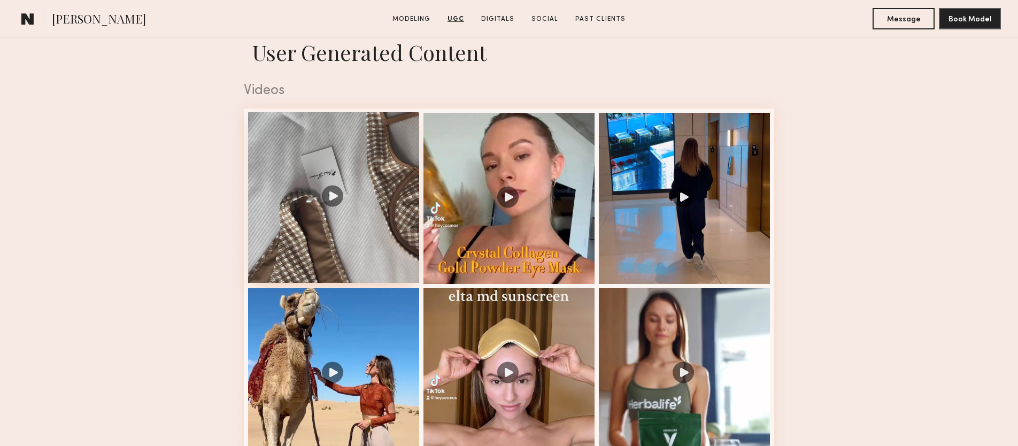
click at [343, 158] on div at bounding box center [333, 197] width 171 height 171
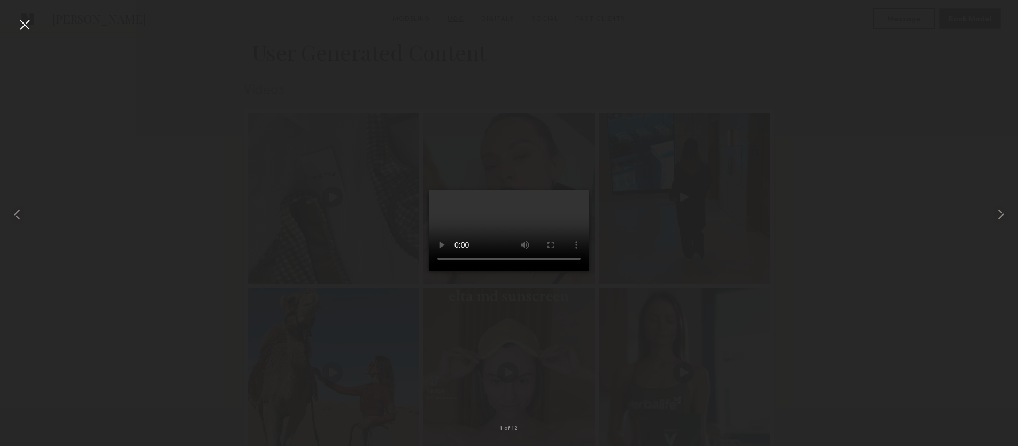
click at [22, 19] on div at bounding box center [24, 24] width 17 height 17
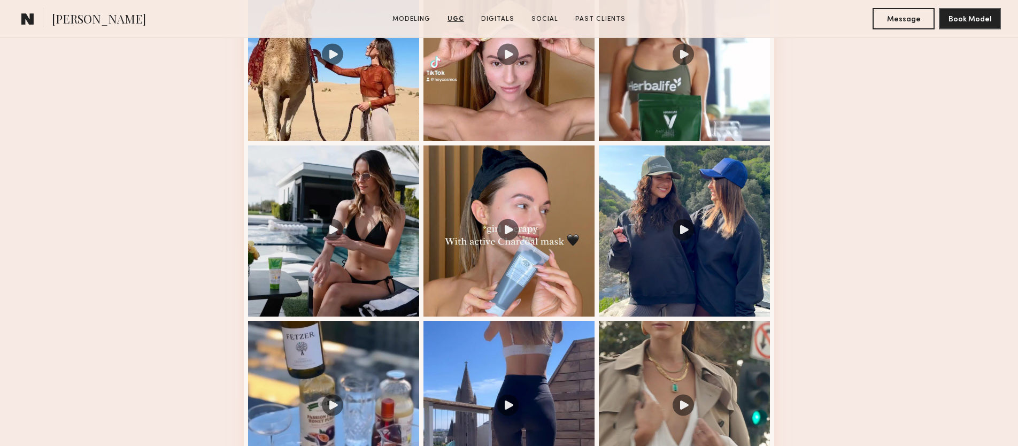
scroll to position [2045, 0]
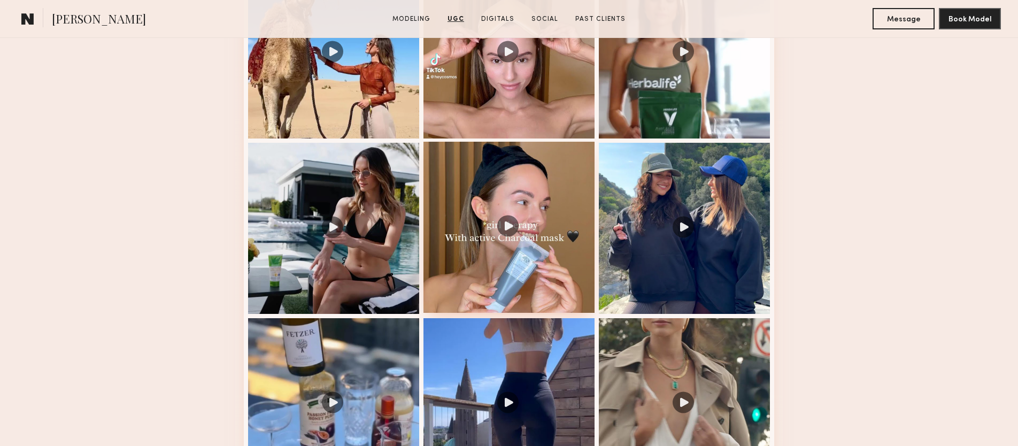
click at [550, 176] on div at bounding box center [509, 227] width 171 height 171
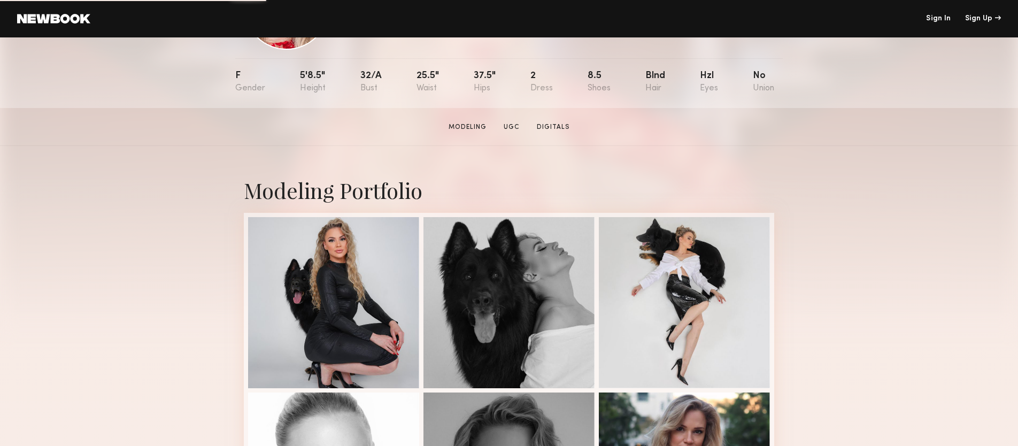
scroll to position [101, 0]
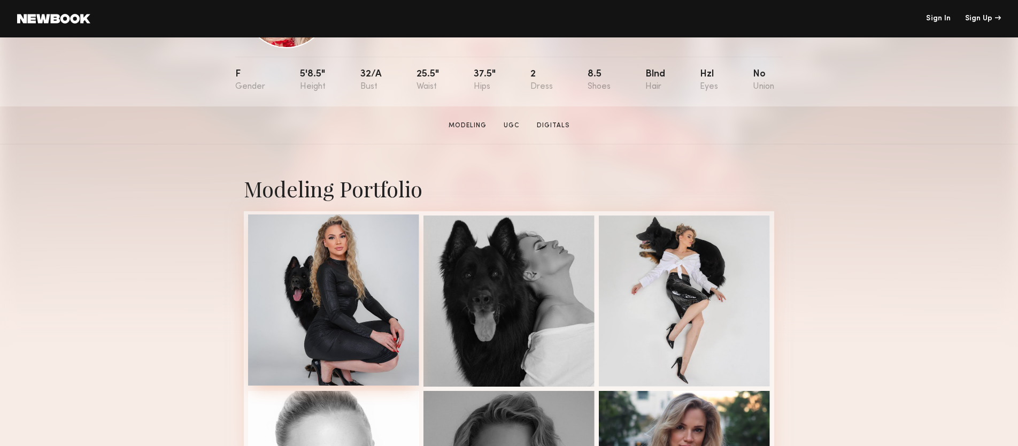
click at [384, 299] on div at bounding box center [333, 299] width 171 height 171
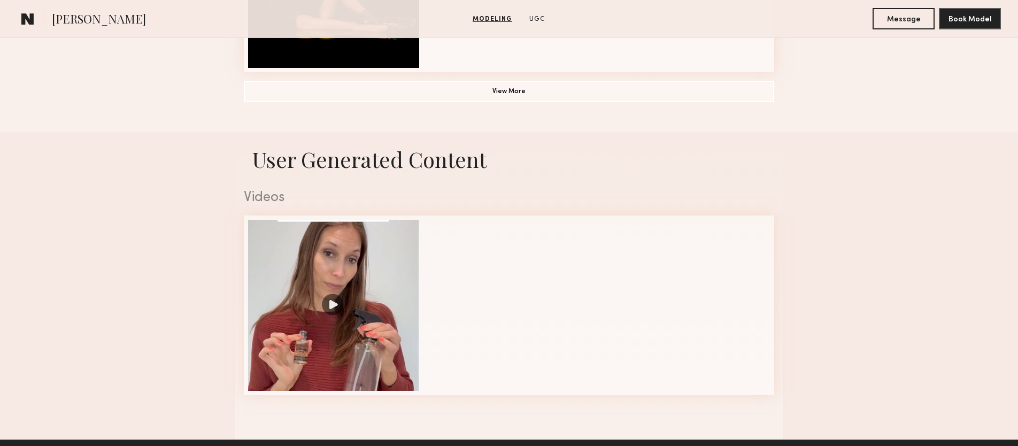
scroll to position [987, 0]
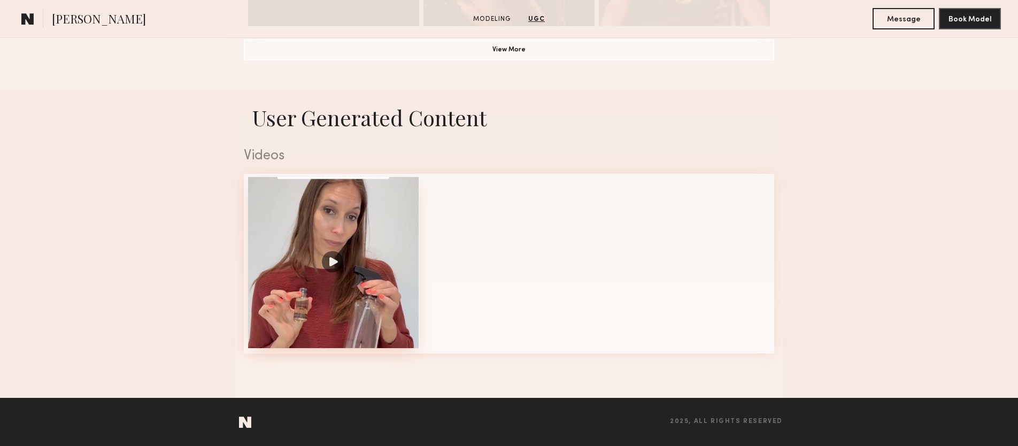
click at [372, 224] on div at bounding box center [333, 262] width 171 height 171
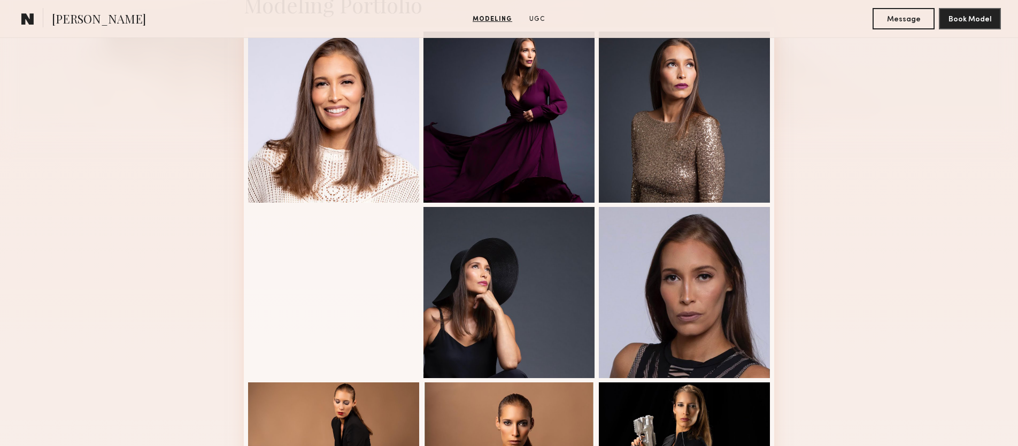
scroll to position [290, 0]
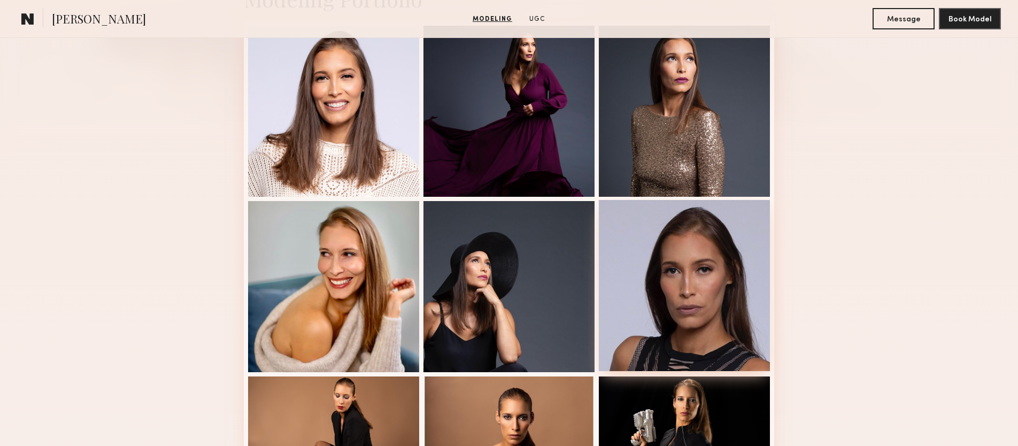
click at [729, 273] on div at bounding box center [684, 285] width 171 height 171
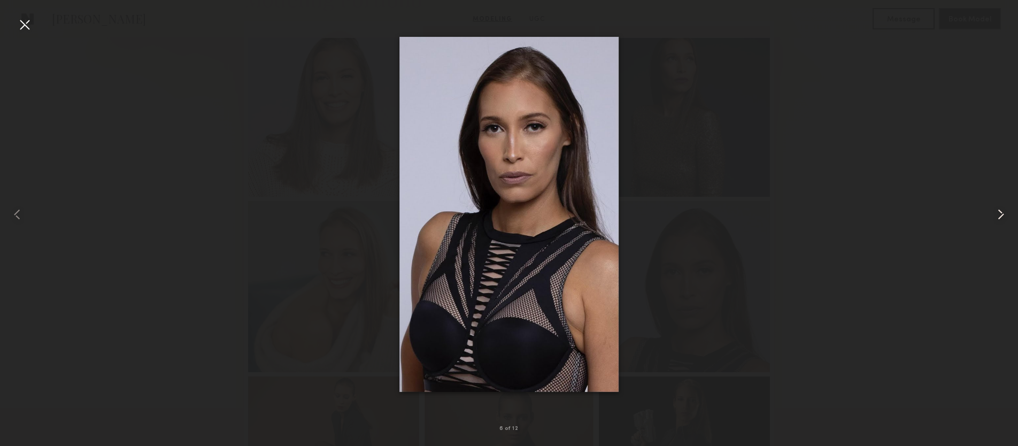
click at [998, 216] on common-icon at bounding box center [1000, 214] width 17 height 17
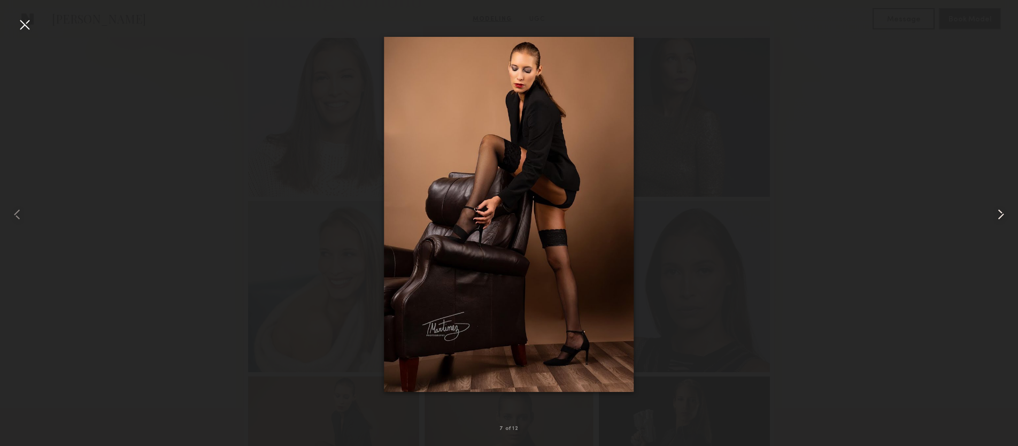
click at [998, 216] on common-icon at bounding box center [1000, 214] width 17 height 17
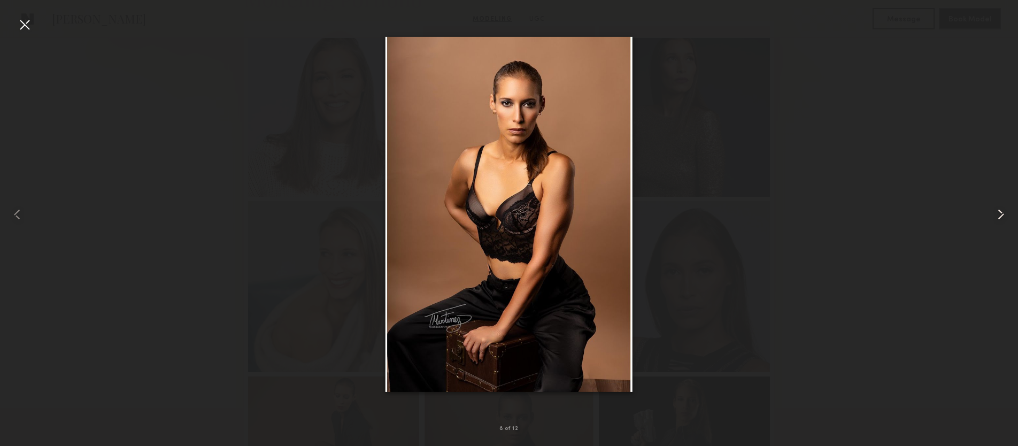
click at [998, 216] on common-icon at bounding box center [1000, 214] width 17 height 17
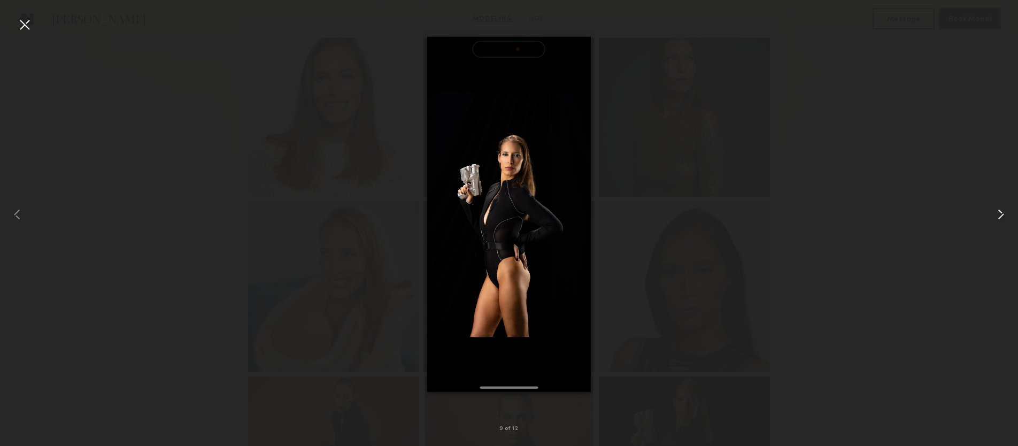
click at [998, 216] on common-icon at bounding box center [1000, 214] width 17 height 17
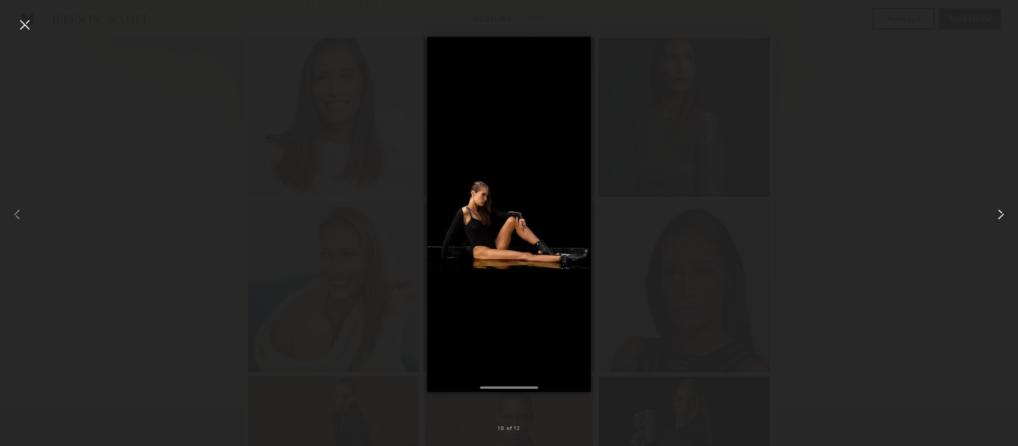
click at [998, 216] on common-icon at bounding box center [1000, 214] width 17 height 17
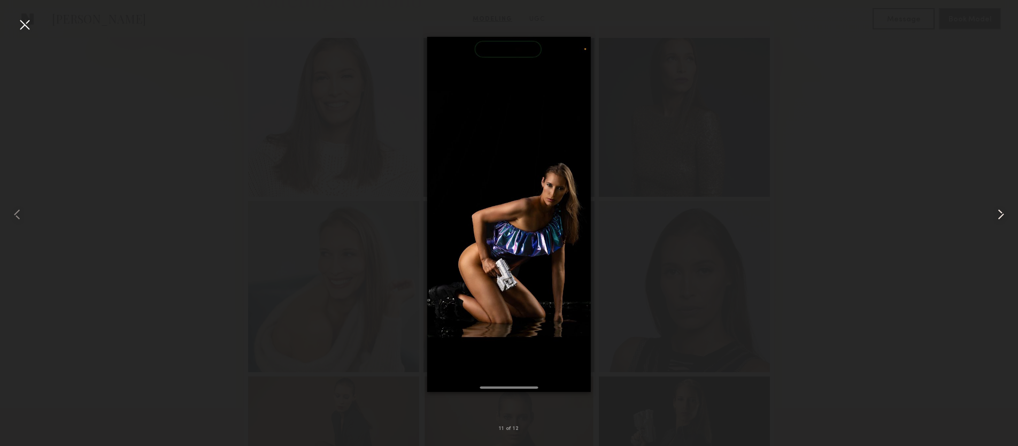
click at [998, 216] on common-icon at bounding box center [1000, 214] width 17 height 17
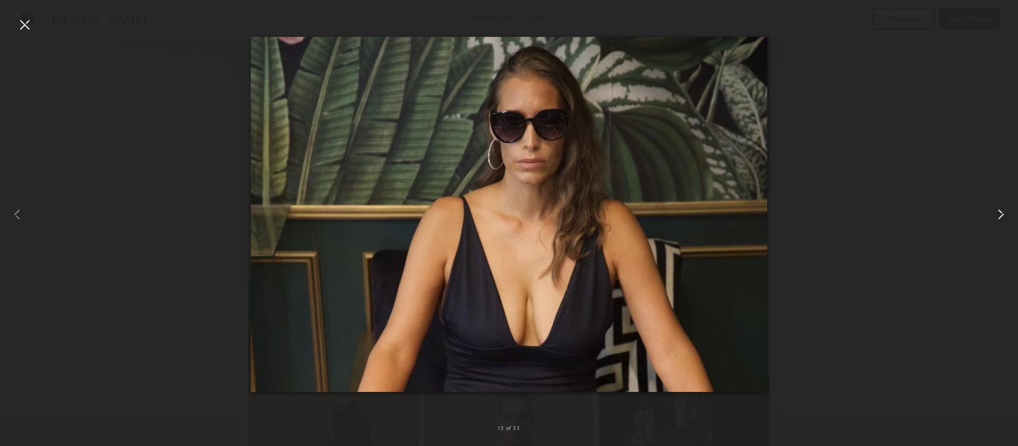
click at [998, 216] on common-icon at bounding box center [1000, 214] width 17 height 17
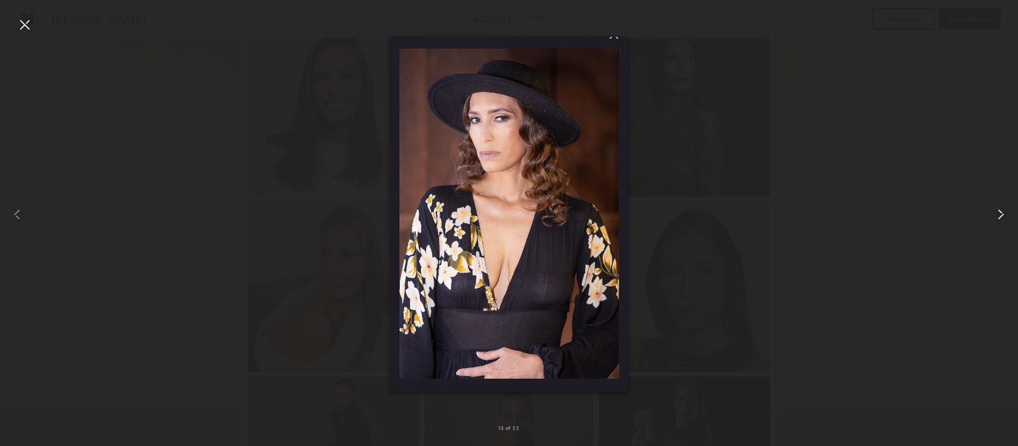
click at [997, 222] on common-icon at bounding box center [1000, 214] width 17 height 17
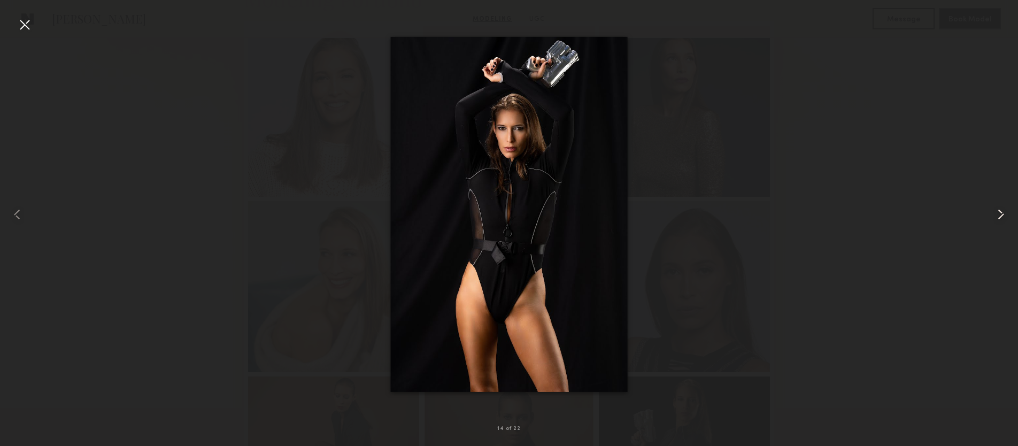
click at [997, 222] on common-icon at bounding box center [1000, 214] width 17 height 17
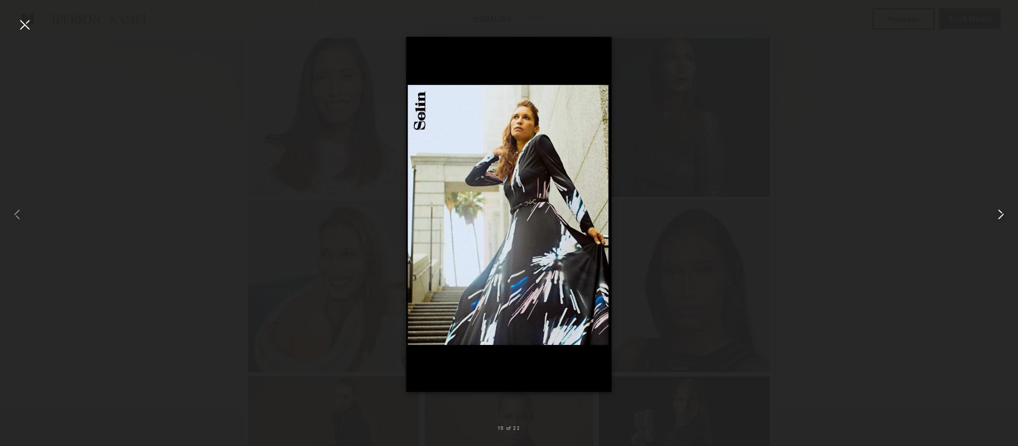
click at [997, 222] on common-icon at bounding box center [1000, 214] width 17 height 17
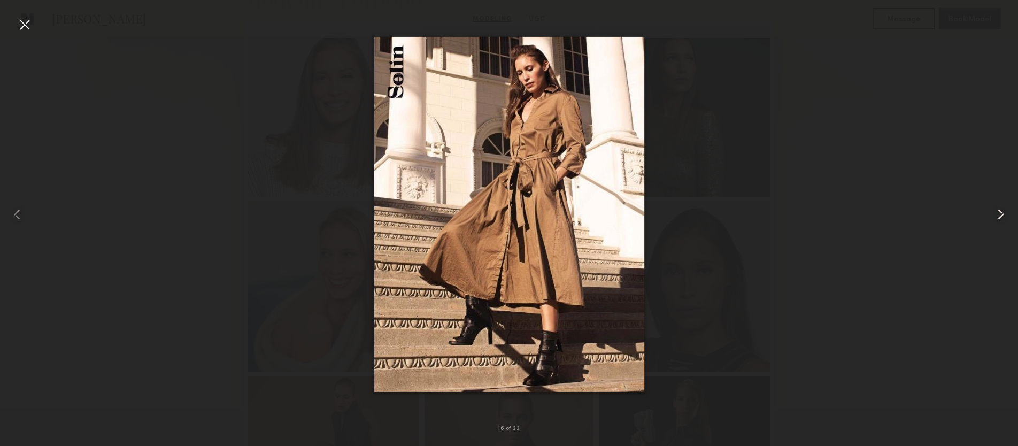
click at [997, 222] on common-icon at bounding box center [1000, 214] width 17 height 17
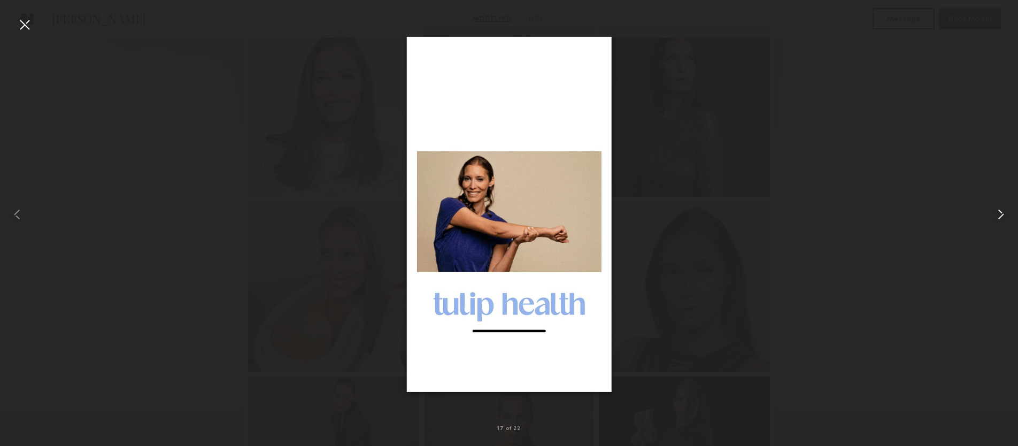
click at [998, 222] on common-icon at bounding box center [1000, 214] width 17 height 17
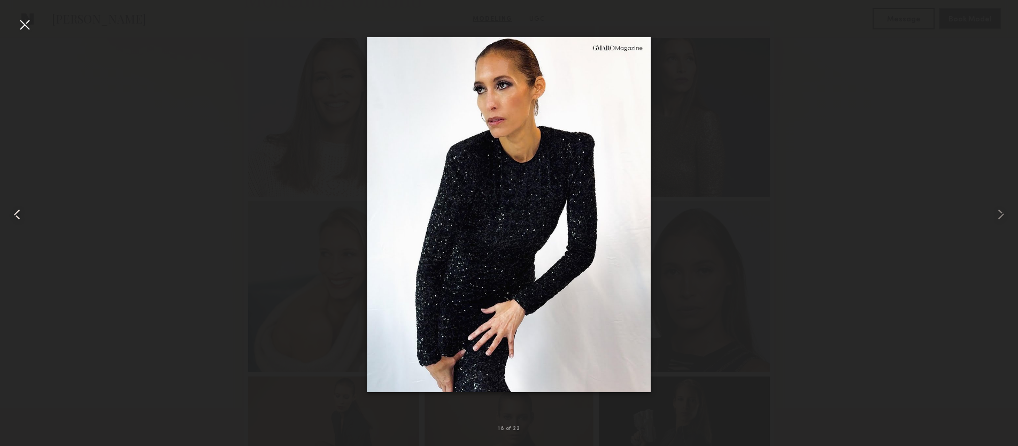
click at [12, 209] on common-icon at bounding box center [17, 214] width 17 height 17
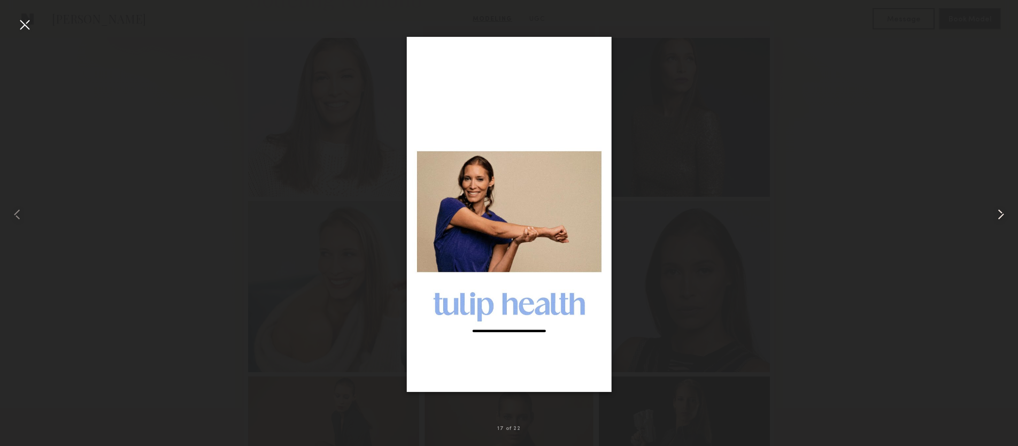
click at [1004, 210] on common-icon at bounding box center [1000, 214] width 17 height 17
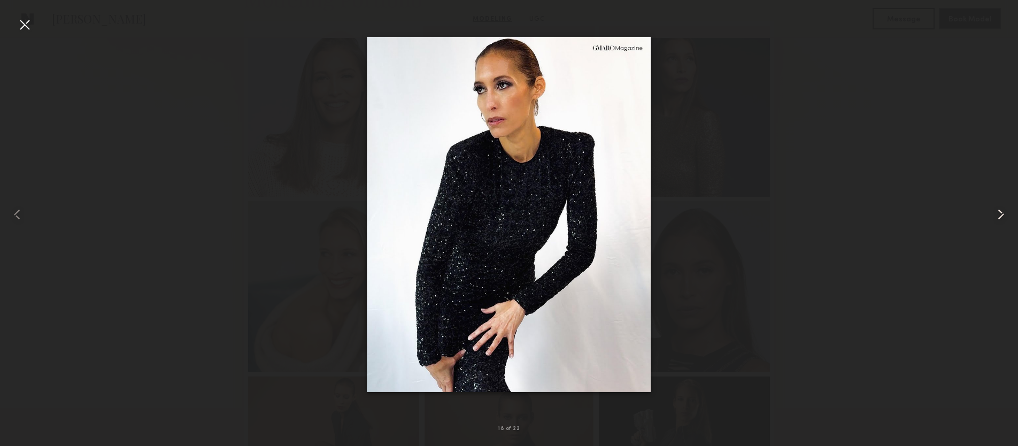
click at [1004, 210] on common-icon at bounding box center [1000, 214] width 17 height 17
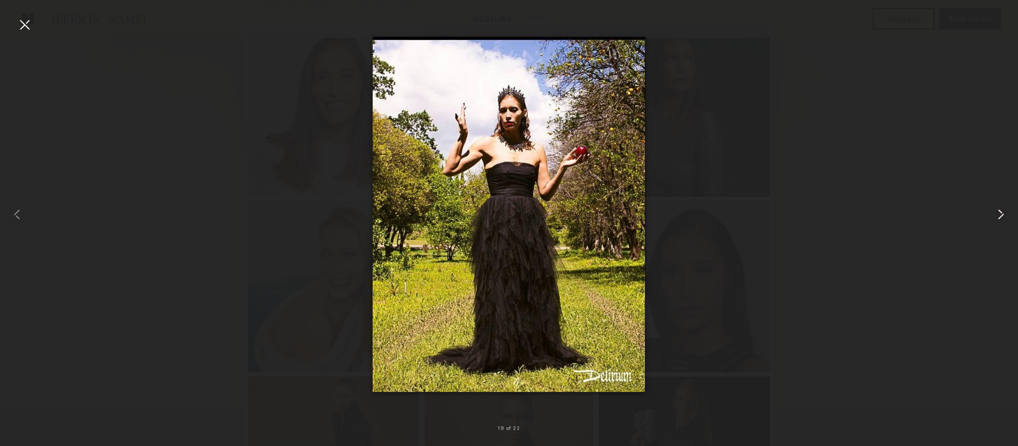
click at [1004, 210] on common-icon at bounding box center [1000, 214] width 17 height 17
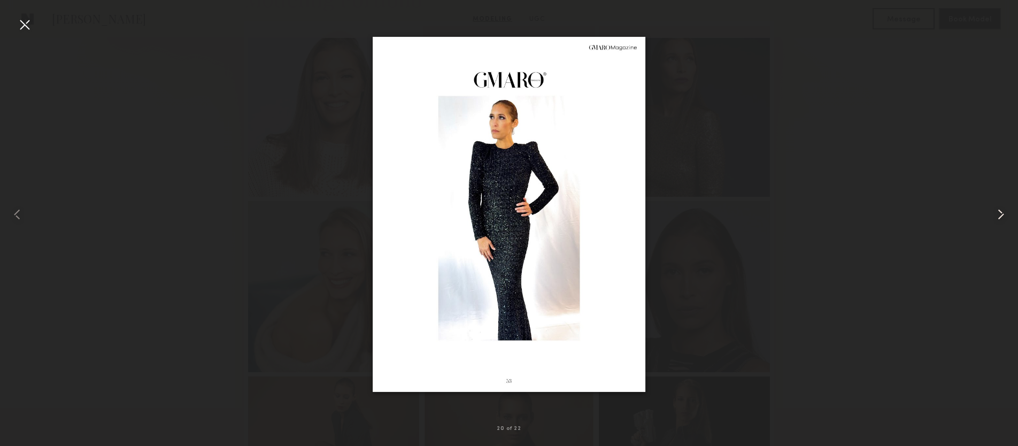
click at [1004, 210] on common-icon at bounding box center [1000, 214] width 17 height 17
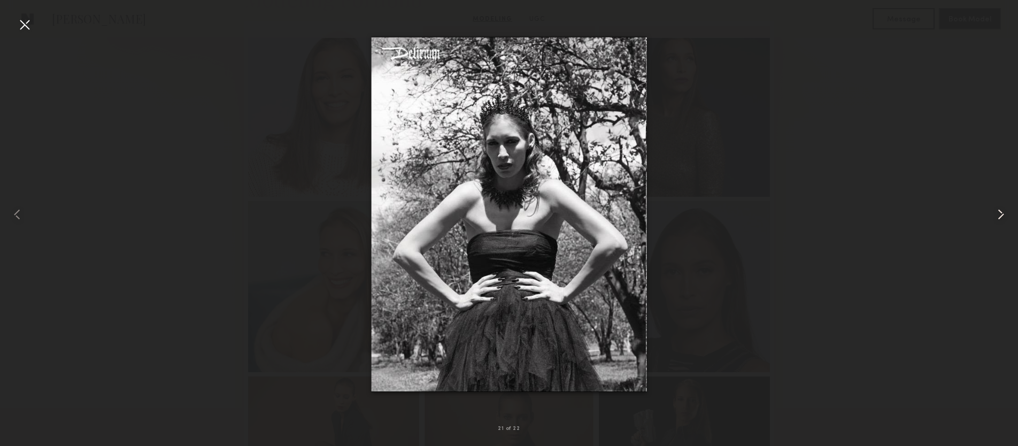
click at [1004, 210] on common-icon at bounding box center [1000, 214] width 17 height 17
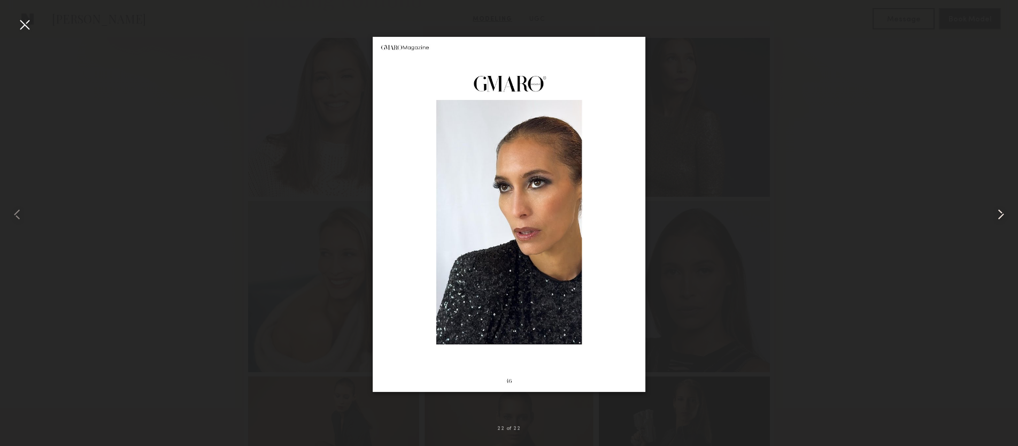
click at [1004, 210] on common-icon at bounding box center [1000, 214] width 17 height 17
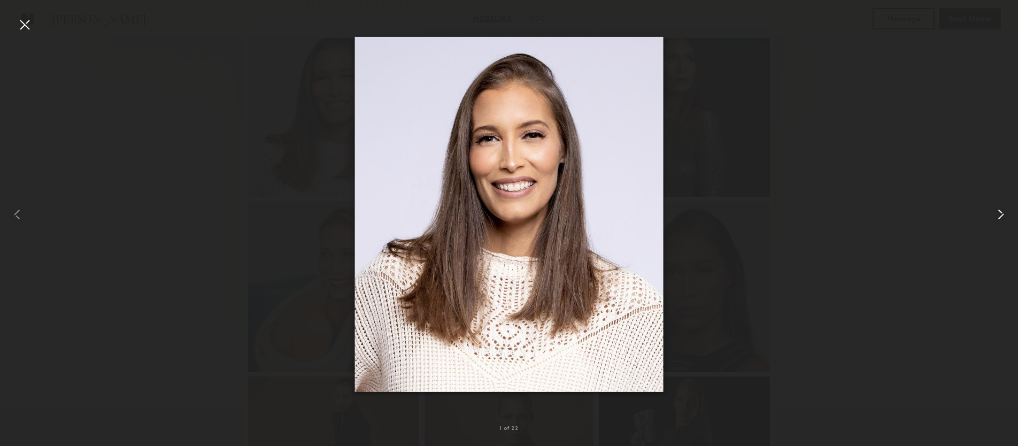
click at [1004, 210] on common-icon at bounding box center [1000, 214] width 17 height 17
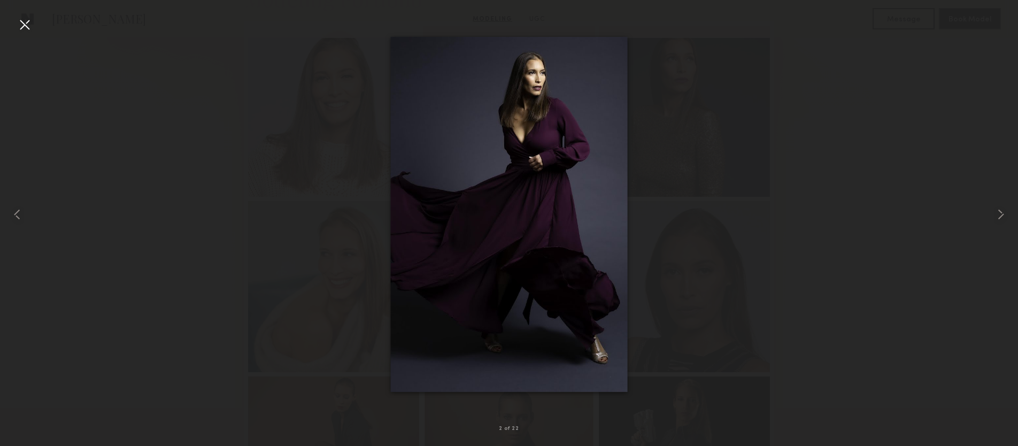
click at [28, 25] on div at bounding box center [24, 24] width 17 height 17
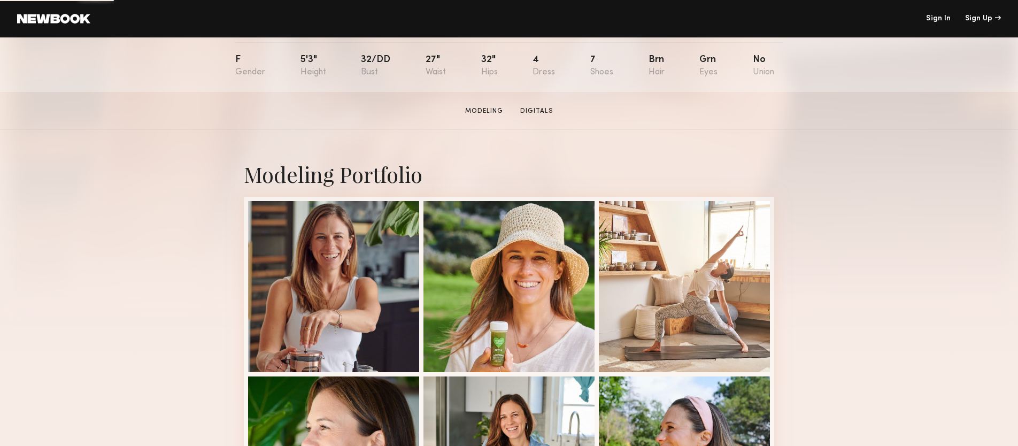
scroll to position [117, 0]
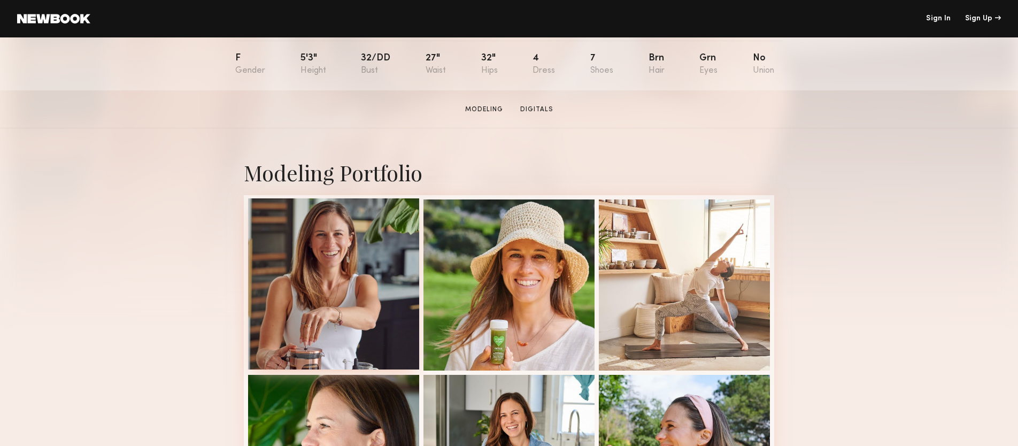
click at [338, 247] on div at bounding box center [333, 283] width 171 height 171
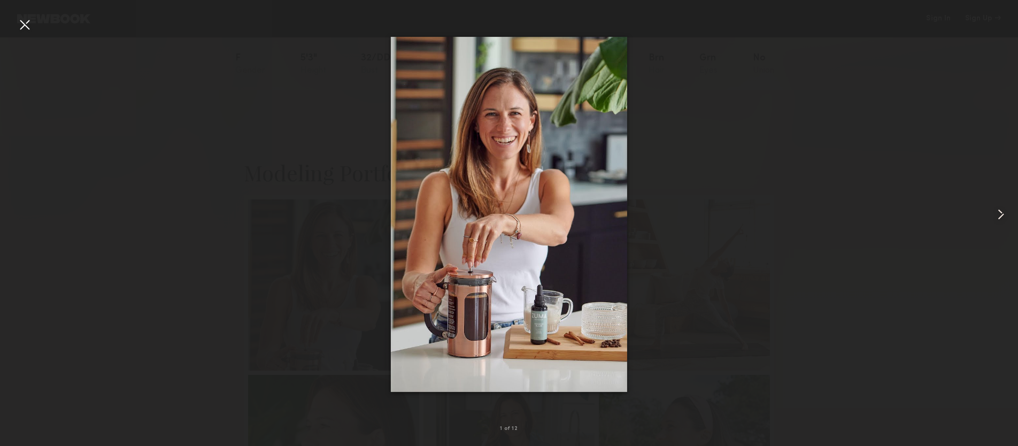
click at [1003, 212] on common-icon at bounding box center [1000, 214] width 17 height 17
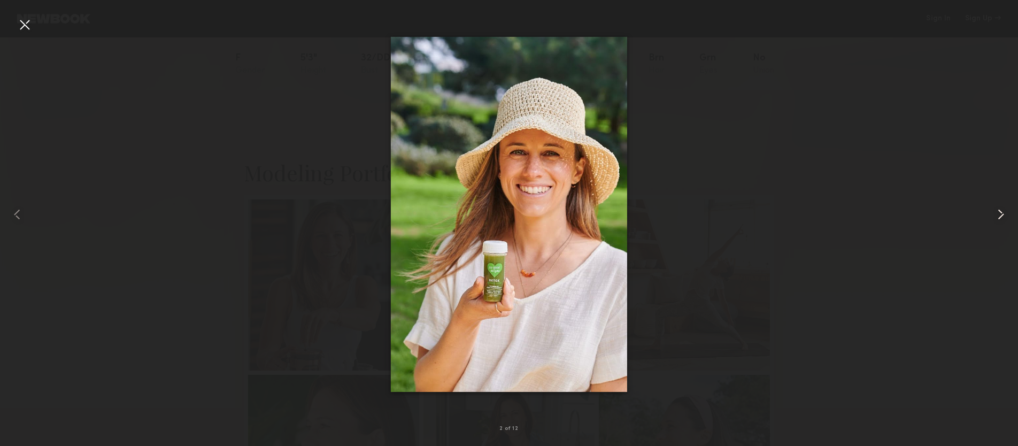
click at [1005, 217] on common-icon at bounding box center [1000, 214] width 17 height 17
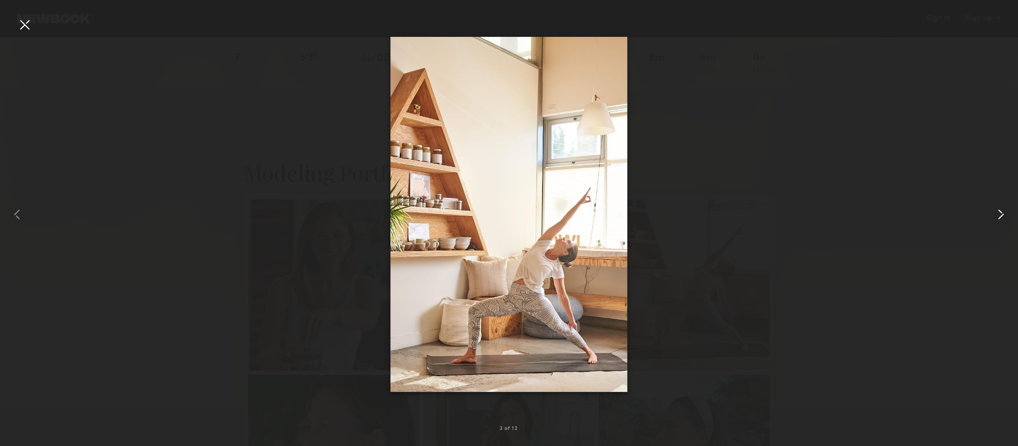
click at [1005, 217] on common-icon at bounding box center [1000, 214] width 17 height 17
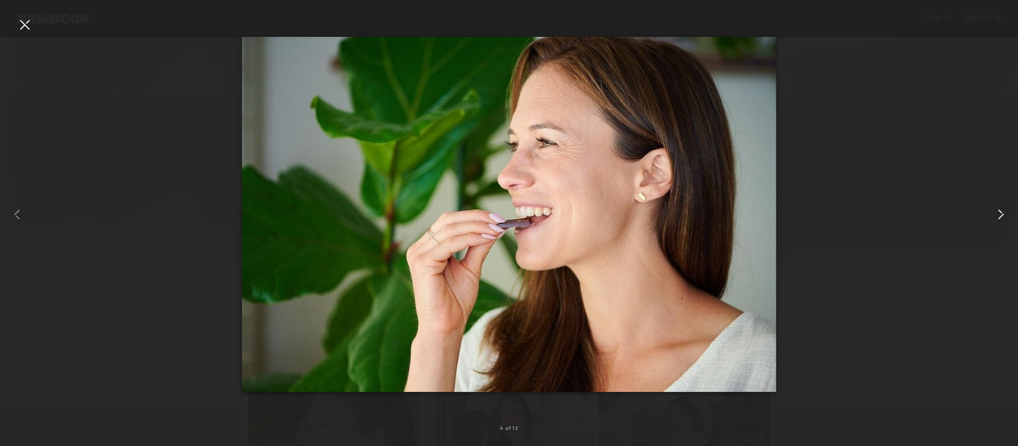
click at [1005, 217] on common-icon at bounding box center [1000, 214] width 17 height 17
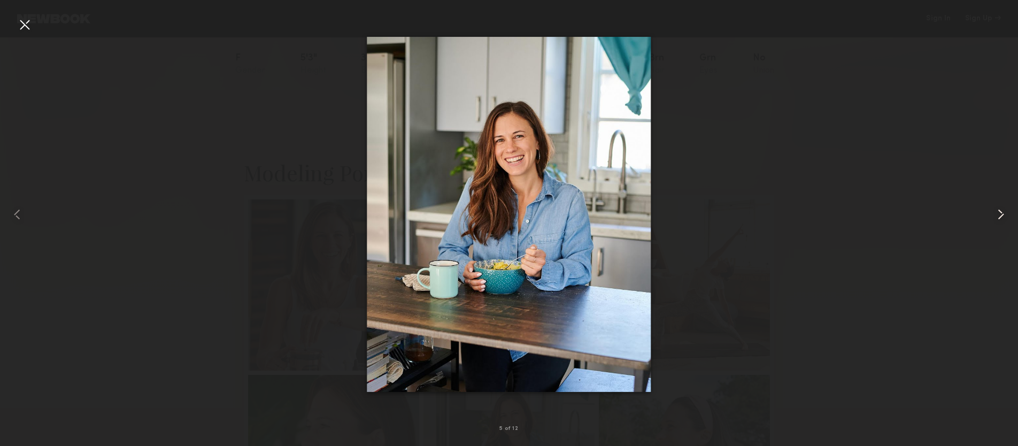
click at [1005, 217] on common-icon at bounding box center [1000, 214] width 17 height 17
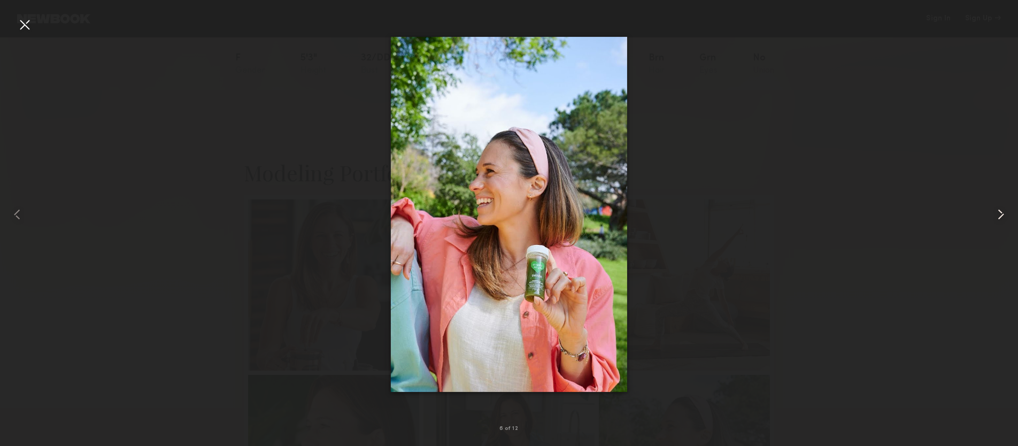
click at [1005, 217] on common-icon at bounding box center [1000, 214] width 17 height 17
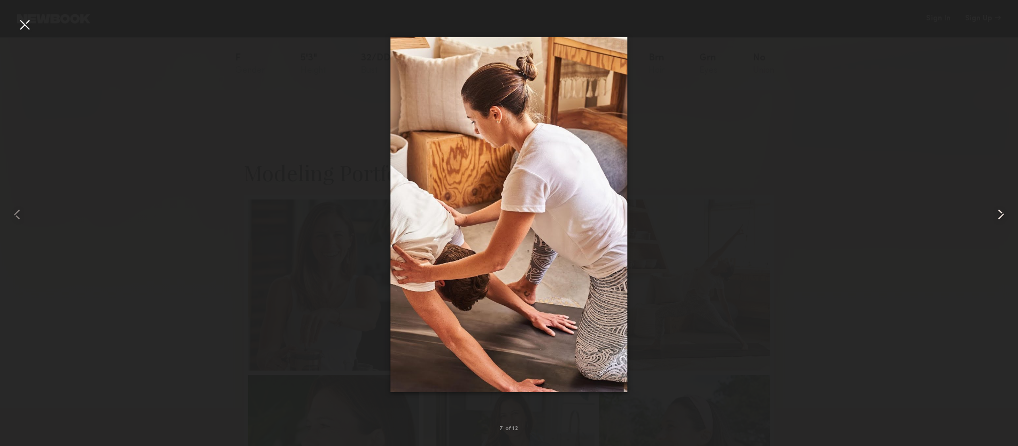
click at [1005, 217] on common-icon at bounding box center [1000, 214] width 17 height 17
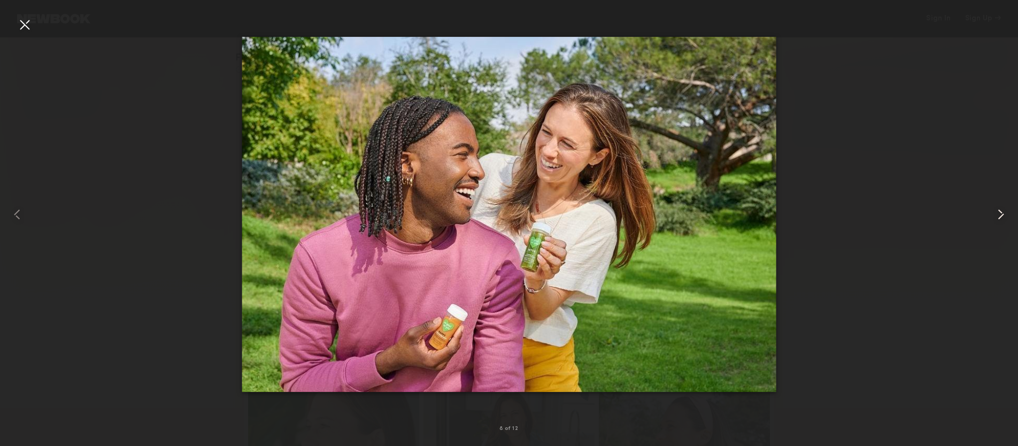
click at [1005, 217] on common-icon at bounding box center [1000, 214] width 17 height 17
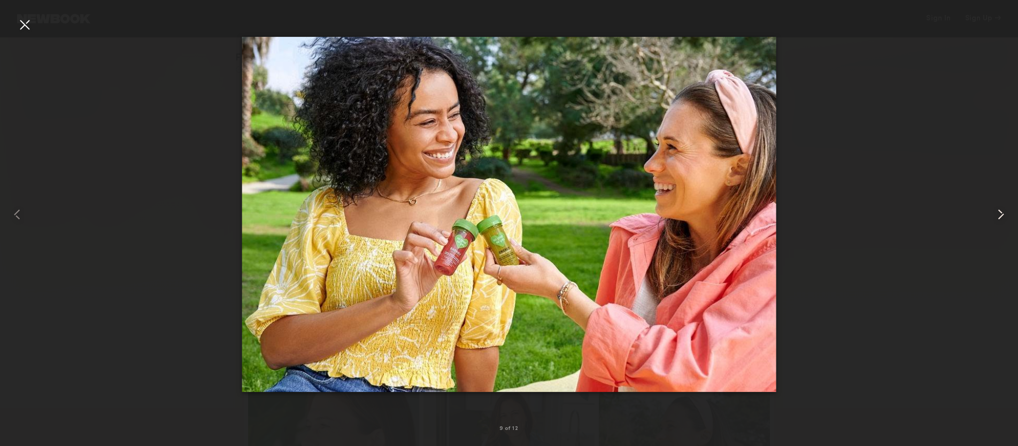
click at [1005, 217] on common-icon at bounding box center [1000, 214] width 17 height 17
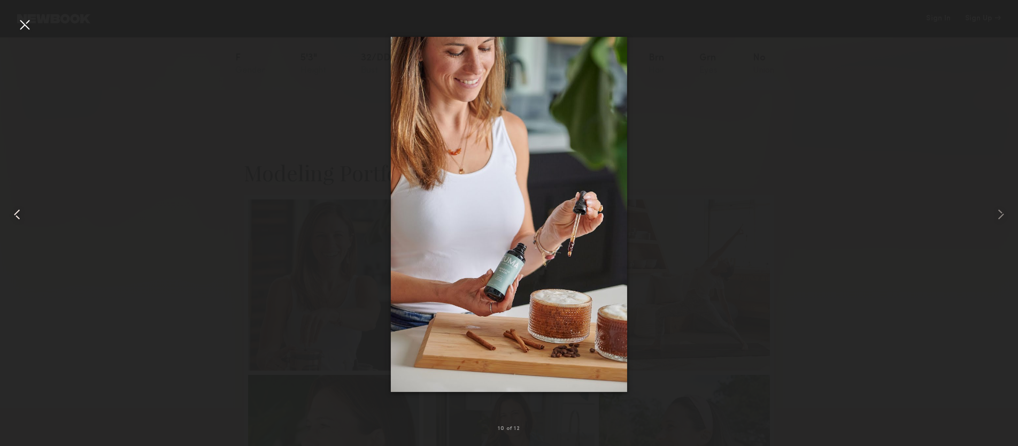
click at [33, 25] on div at bounding box center [20, 214] width 41 height 395
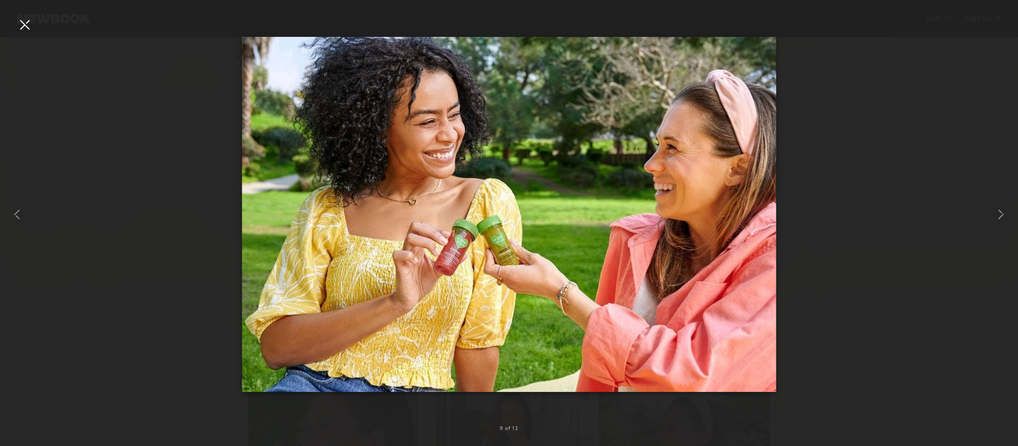
click at [24, 23] on div at bounding box center [24, 24] width 17 height 17
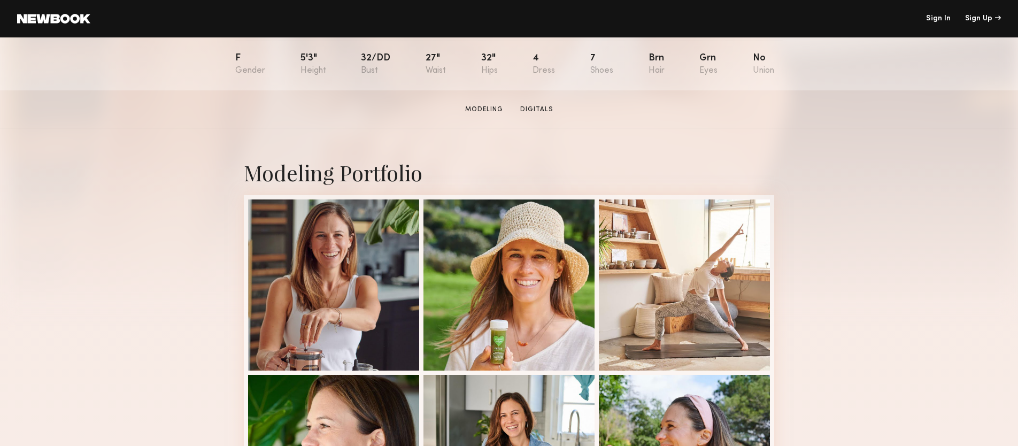
scroll to position [0, 0]
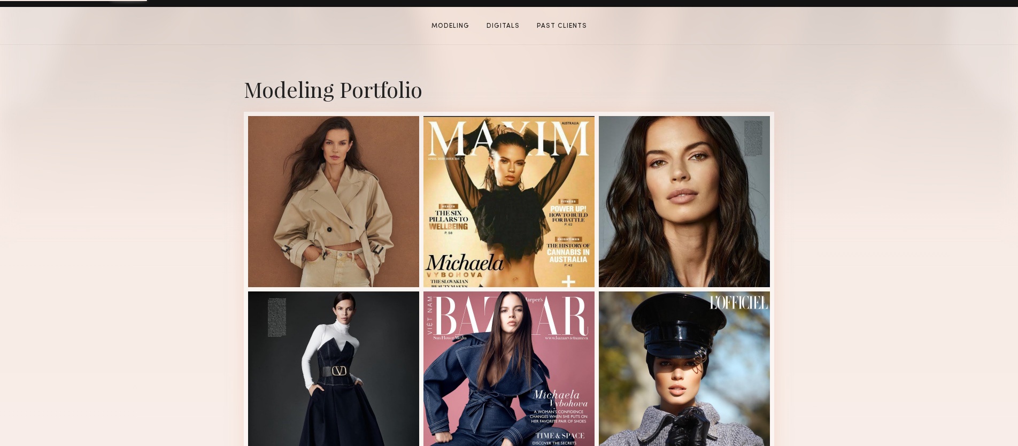
scroll to position [199, 0]
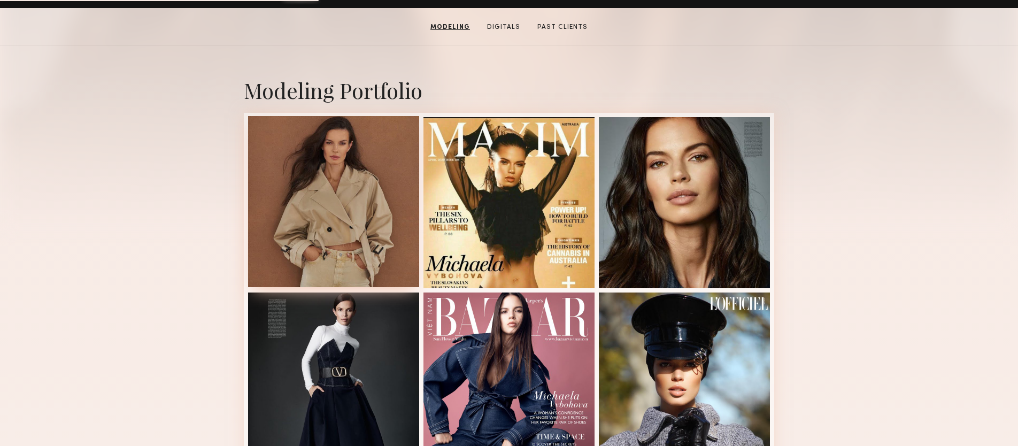
click at [324, 196] on div at bounding box center [333, 201] width 171 height 171
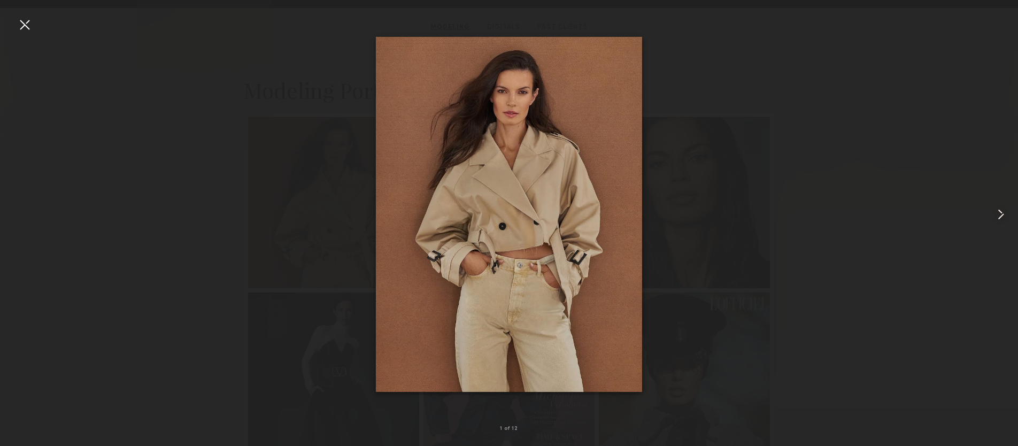
click at [1002, 217] on common-icon at bounding box center [1000, 214] width 17 height 17
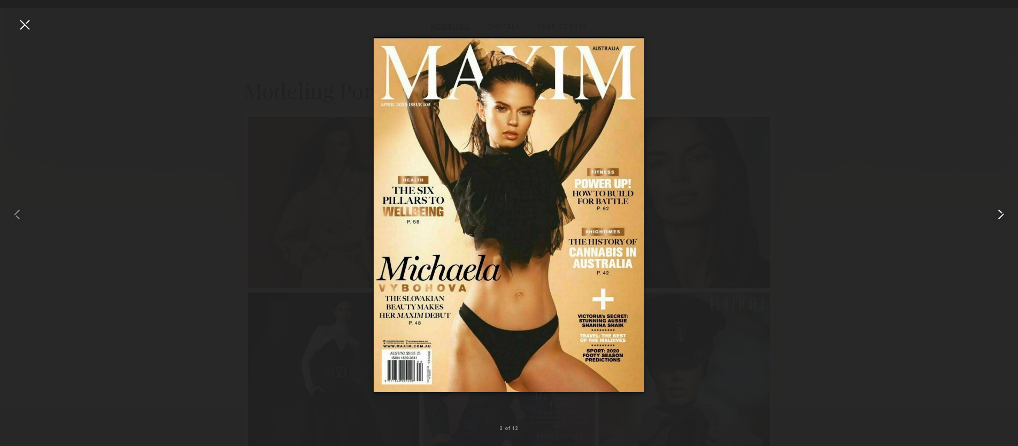
click at [1002, 217] on common-icon at bounding box center [1000, 214] width 17 height 17
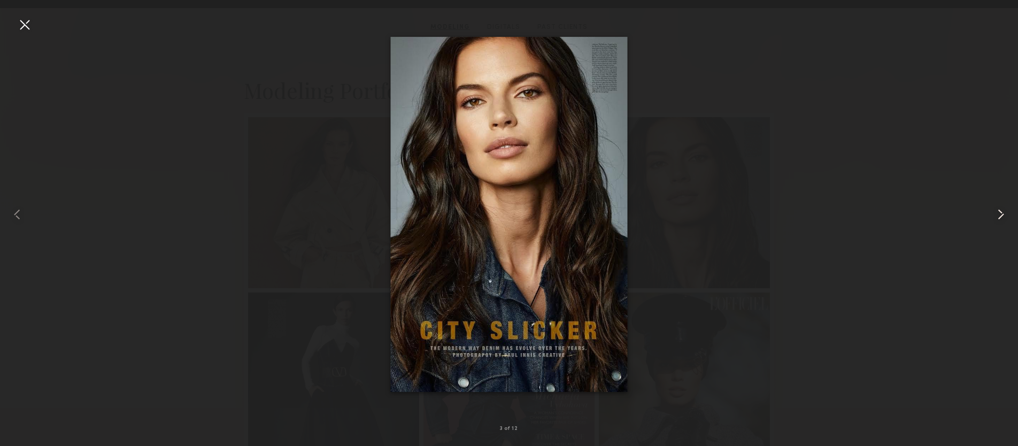
click at [1002, 217] on common-icon at bounding box center [1000, 214] width 17 height 17
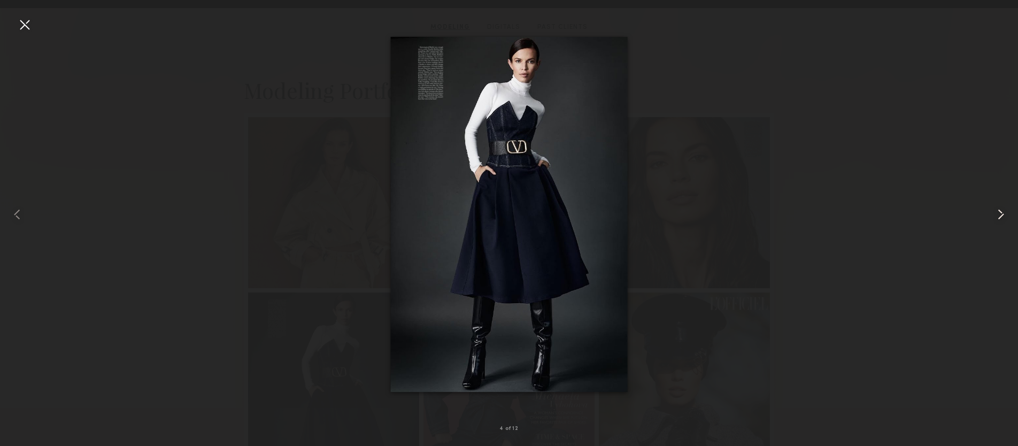
click at [1002, 217] on common-icon at bounding box center [1000, 214] width 17 height 17
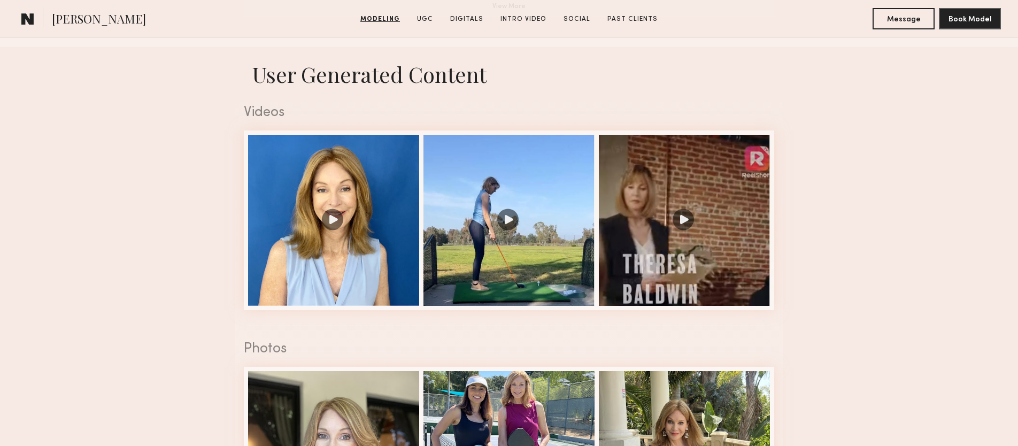
scroll to position [1033, 0]
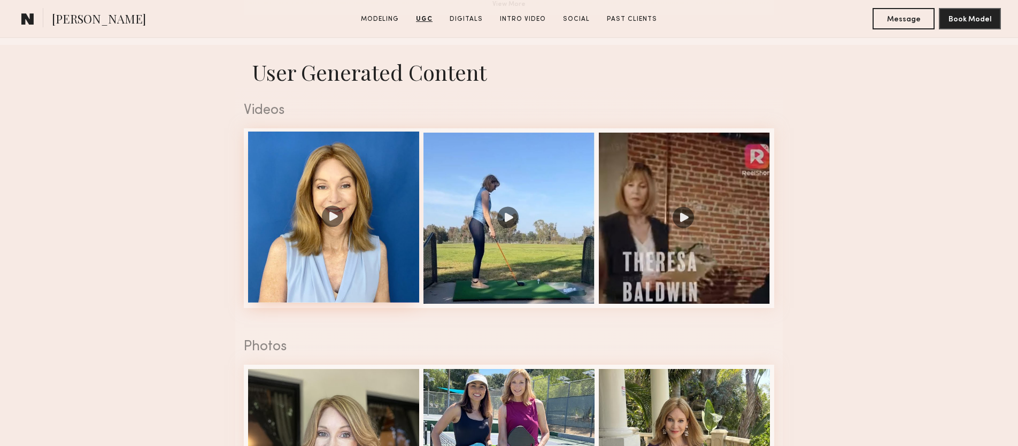
click at [348, 266] on div at bounding box center [333, 217] width 171 height 171
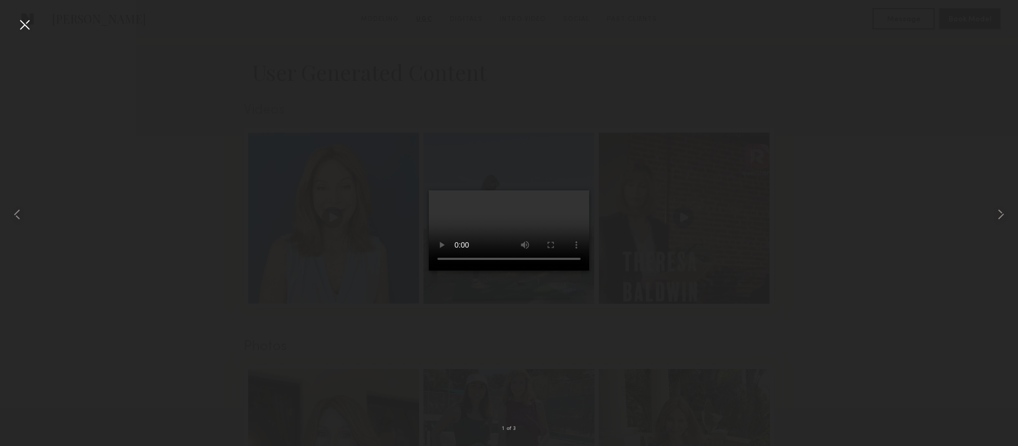
click at [581, 241] on video at bounding box center [509, 230] width 160 height 80
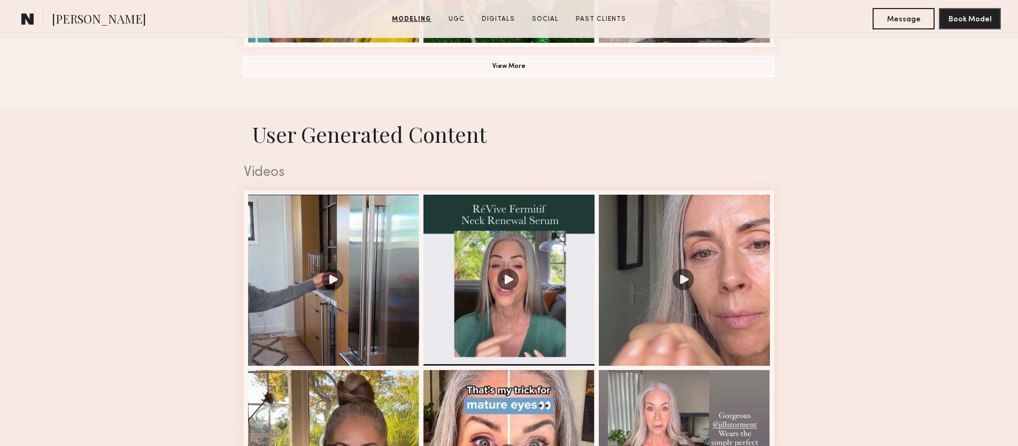
scroll to position [972, 0]
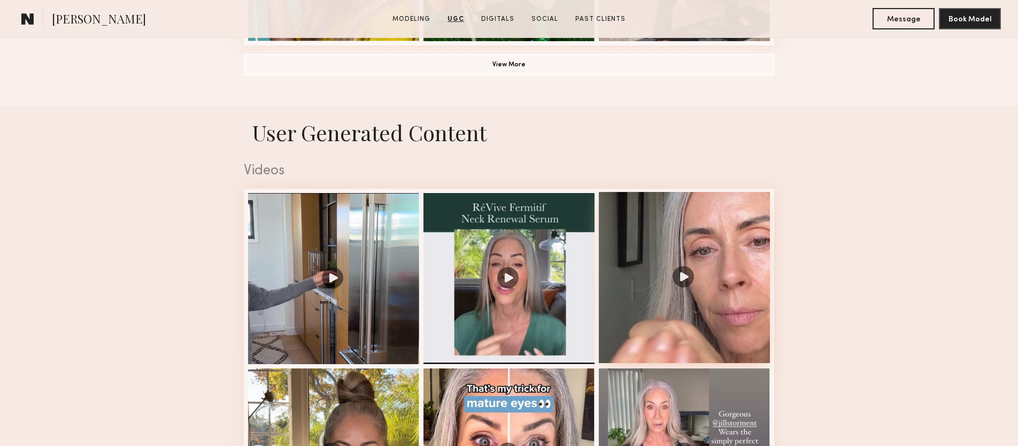
click at [663, 241] on div at bounding box center [684, 277] width 171 height 171
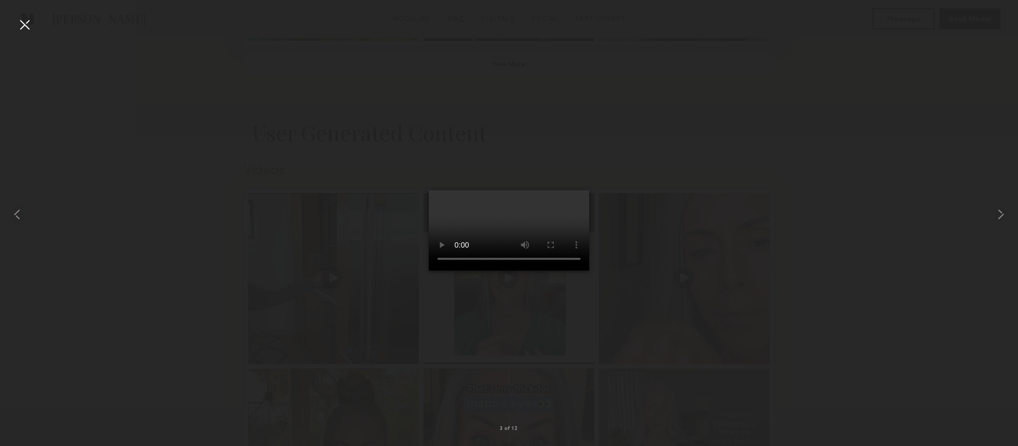
click at [19, 20] on div at bounding box center [24, 24] width 17 height 17
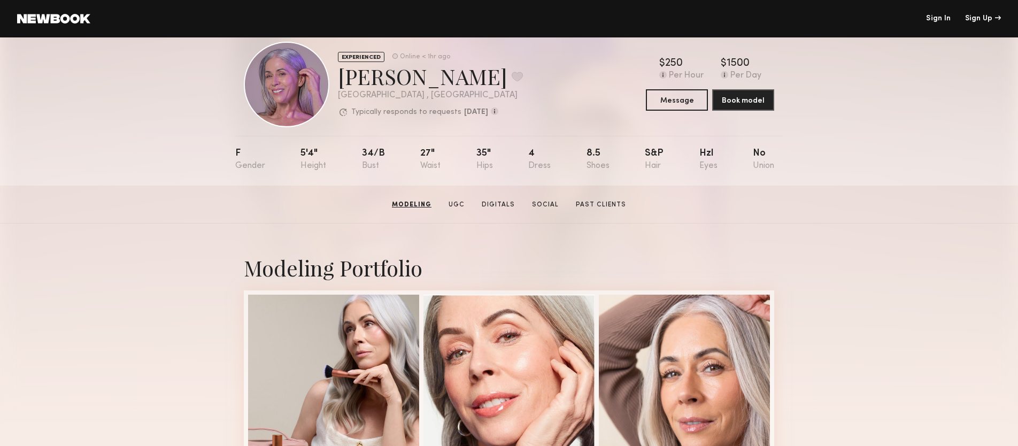
scroll to position [0, 0]
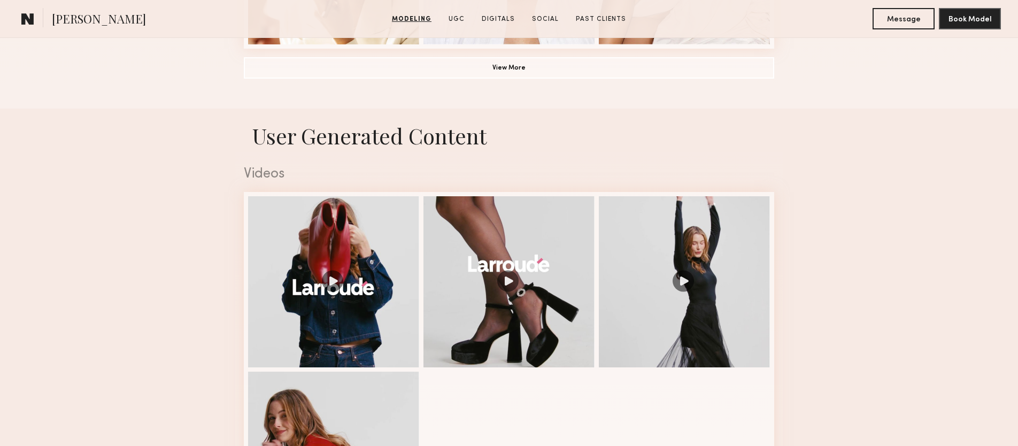
scroll to position [969, 0]
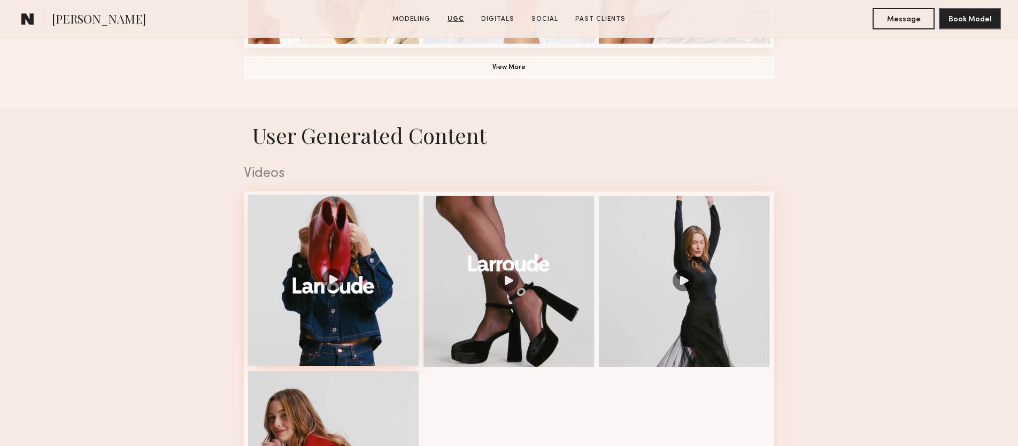
click at [412, 255] on div at bounding box center [333, 280] width 171 height 171
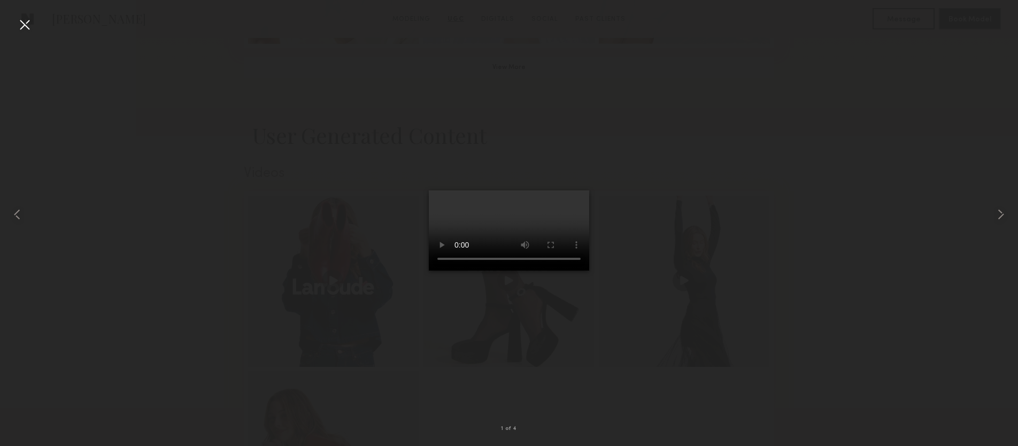
click at [24, 26] on div at bounding box center [24, 24] width 17 height 17
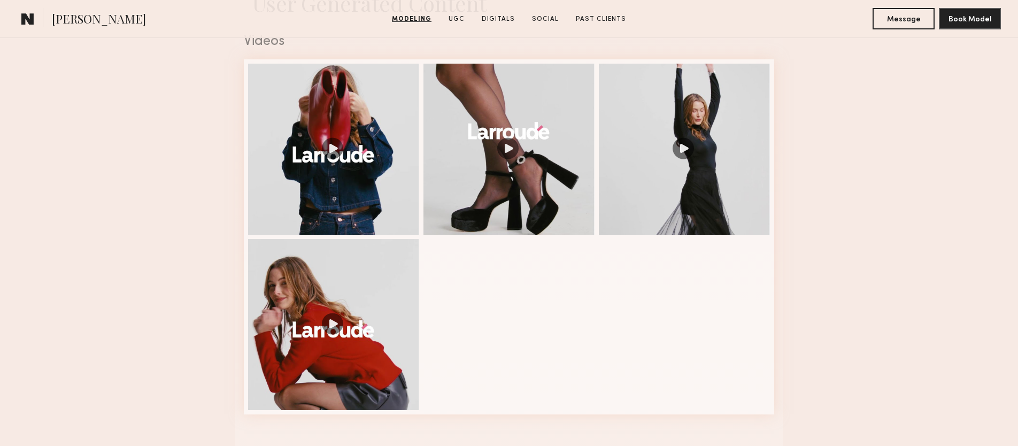
scroll to position [1115, 0]
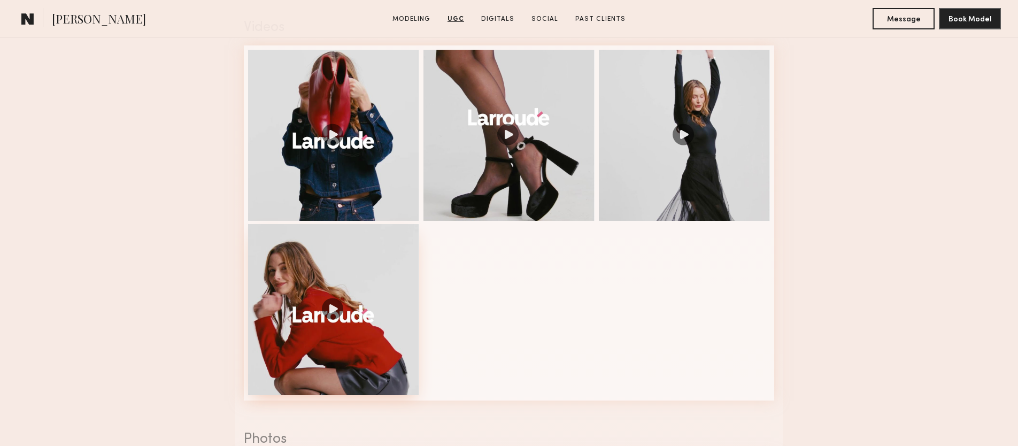
click at [341, 315] on div at bounding box center [333, 309] width 171 height 171
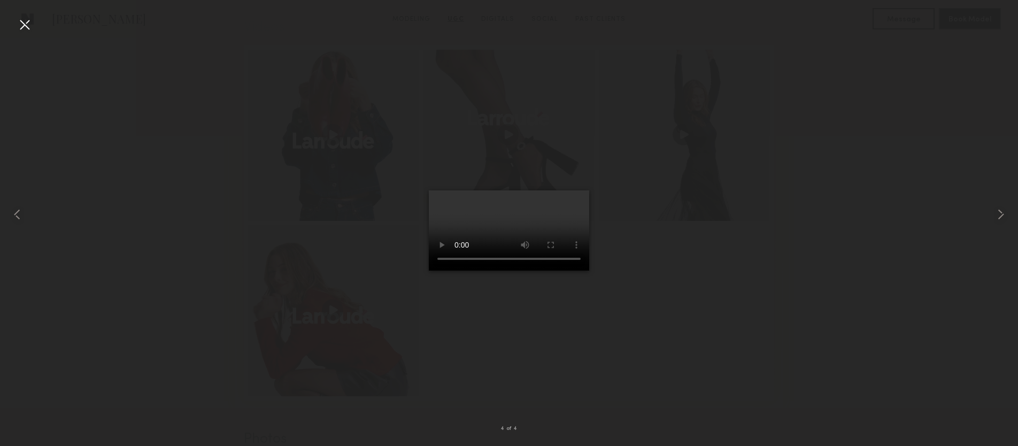
click at [26, 26] on div at bounding box center [24, 24] width 17 height 17
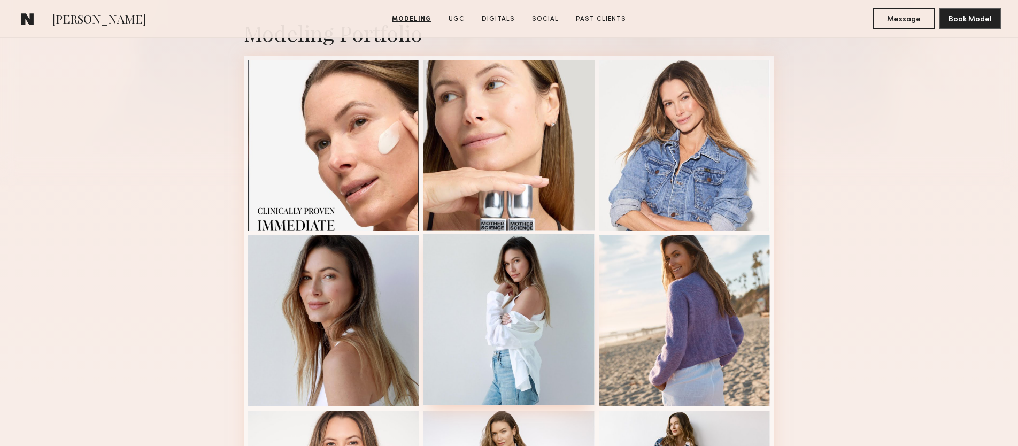
scroll to position [241, 0]
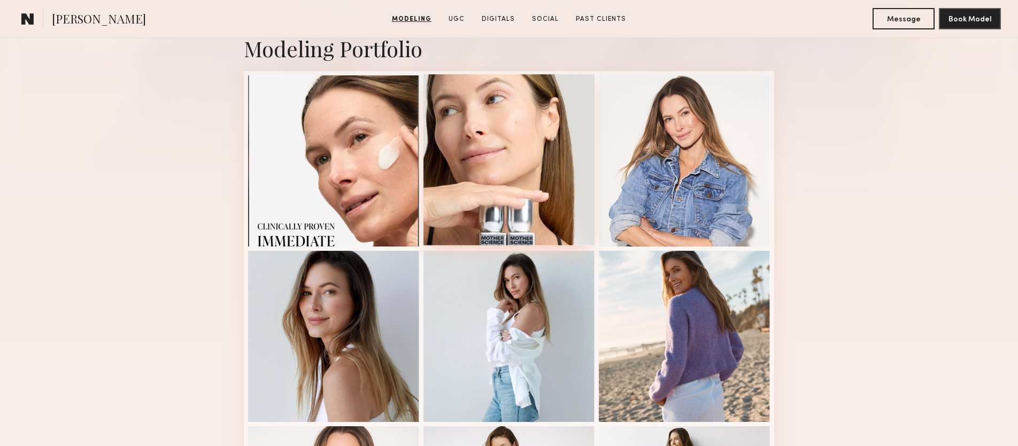
click at [542, 174] on div at bounding box center [509, 159] width 171 height 171
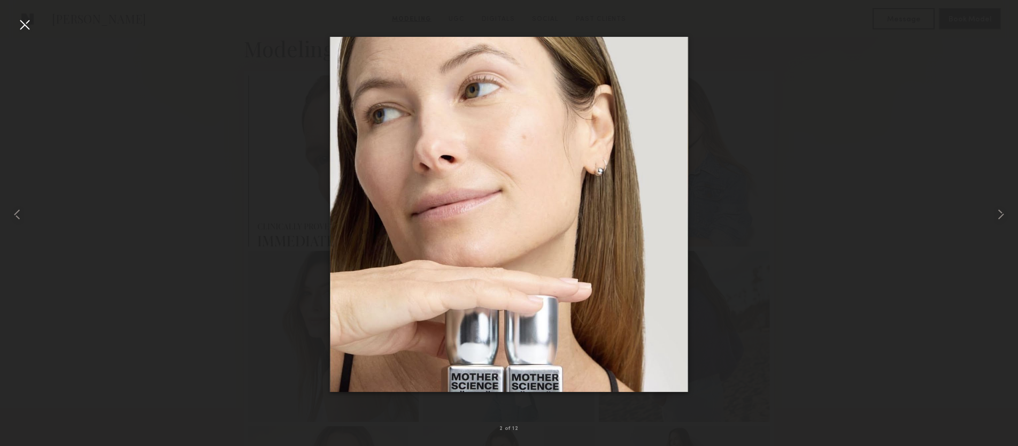
click at [29, 21] on div at bounding box center [24, 24] width 17 height 17
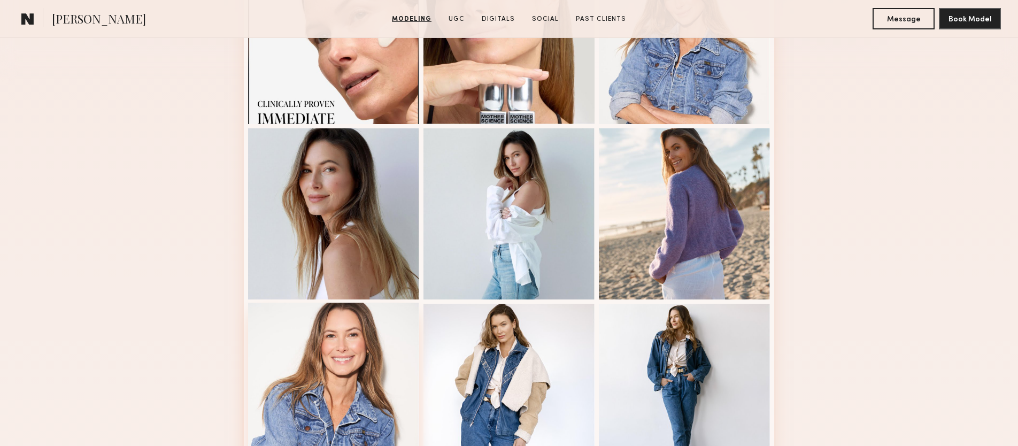
scroll to position [0, 0]
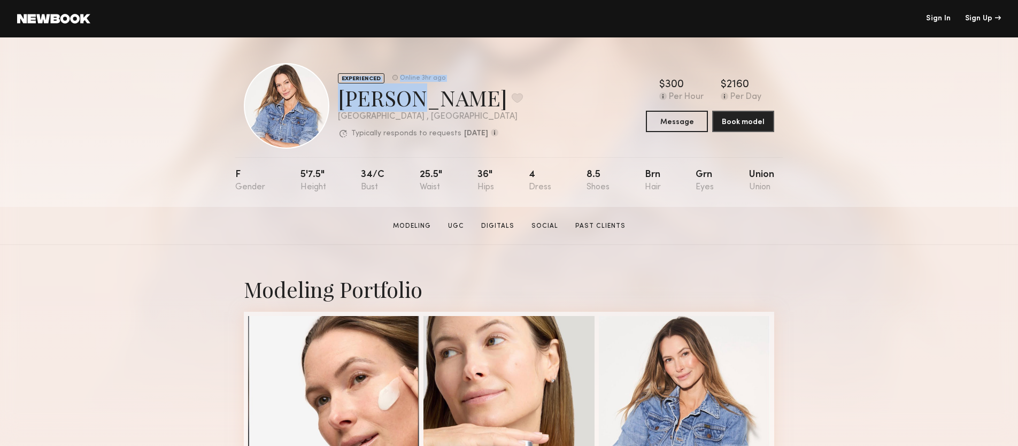
drag, startPoint x: 404, startPoint y: 99, endPoint x: 330, endPoint y: 98, distance: 73.3
click at [330, 98] on div "EXPERIENCED Online 3hr ago Kyna L. Favorite Los Angeles , CA Typically responds…" at bounding box center [383, 106] width 279 height 86
